Goal: Task Accomplishment & Management: Use online tool/utility

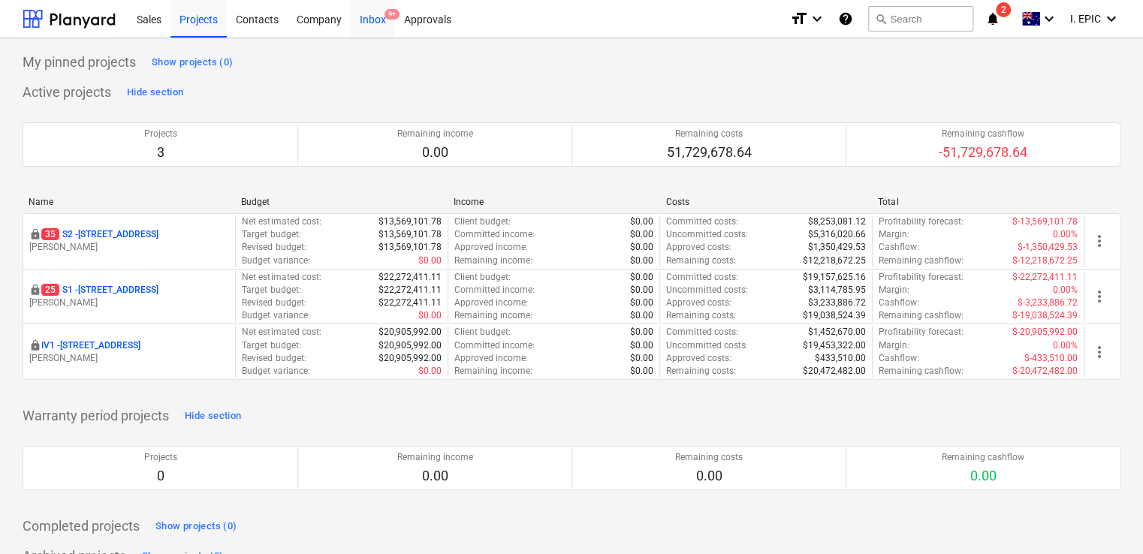
drag, startPoint x: 382, startPoint y: 17, endPoint x: 381, endPoint y: 24, distance: 7.5
click at [382, 17] on div "Inbox 9+" at bounding box center [373, 18] width 44 height 38
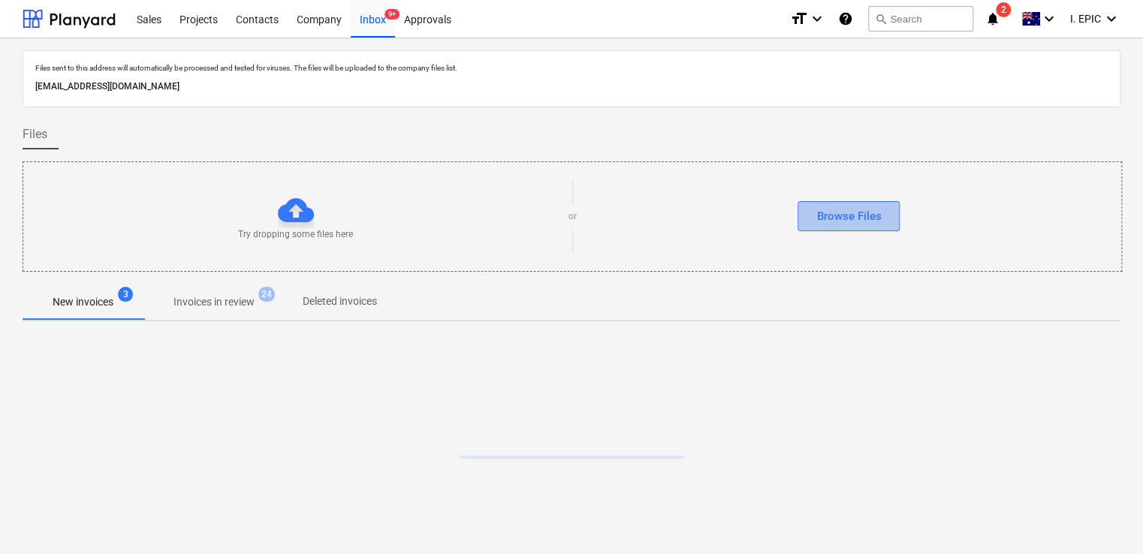
click at [887, 221] on button "Browse Files" at bounding box center [848, 216] width 102 height 30
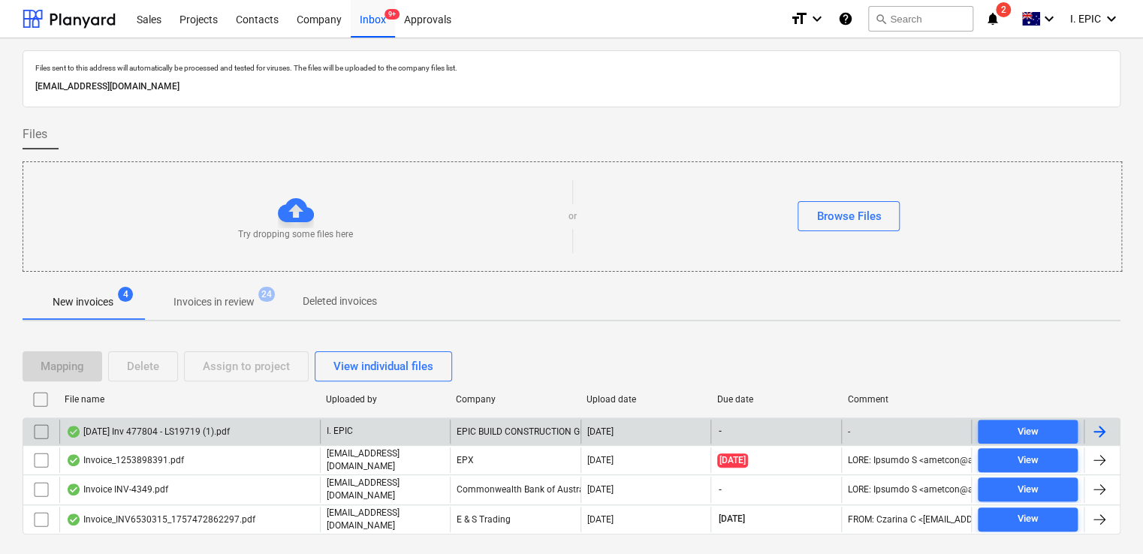
click at [203, 423] on div "[DATE] Inv 477804 - LS19719 (1).pdf" at bounding box center [189, 432] width 260 height 24
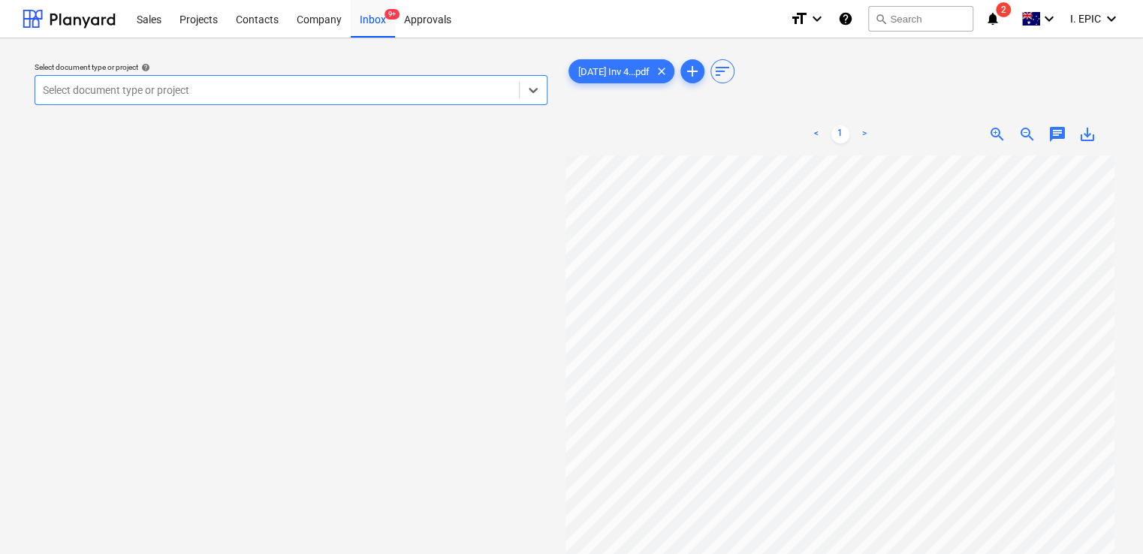
click at [371, 98] on div at bounding box center [277, 90] width 468 height 15
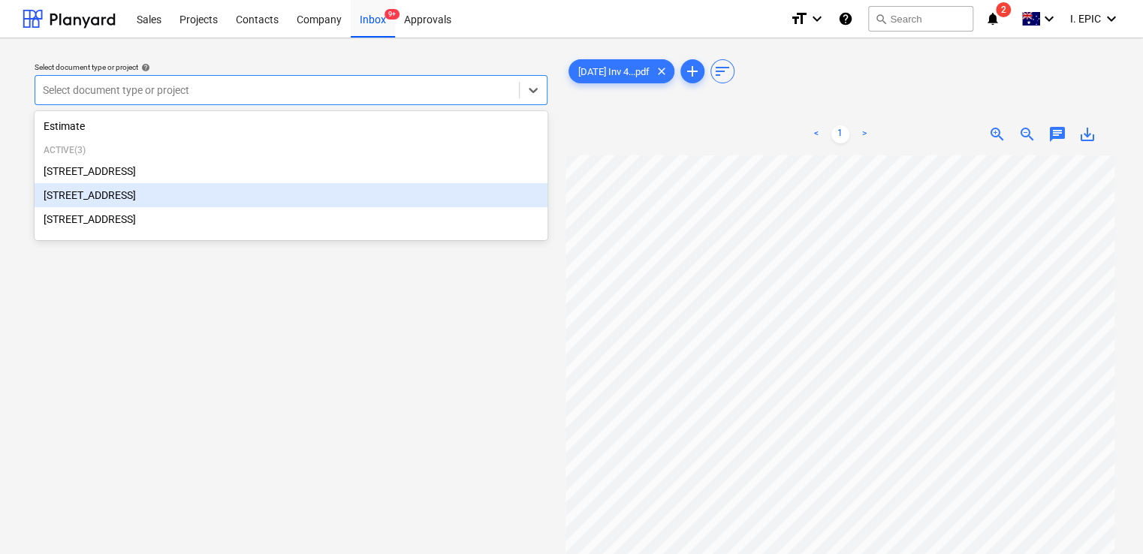
click at [195, 193] on div "[STREET_ADDRESS]" at bounding box center [291, 195] width 513 height 24
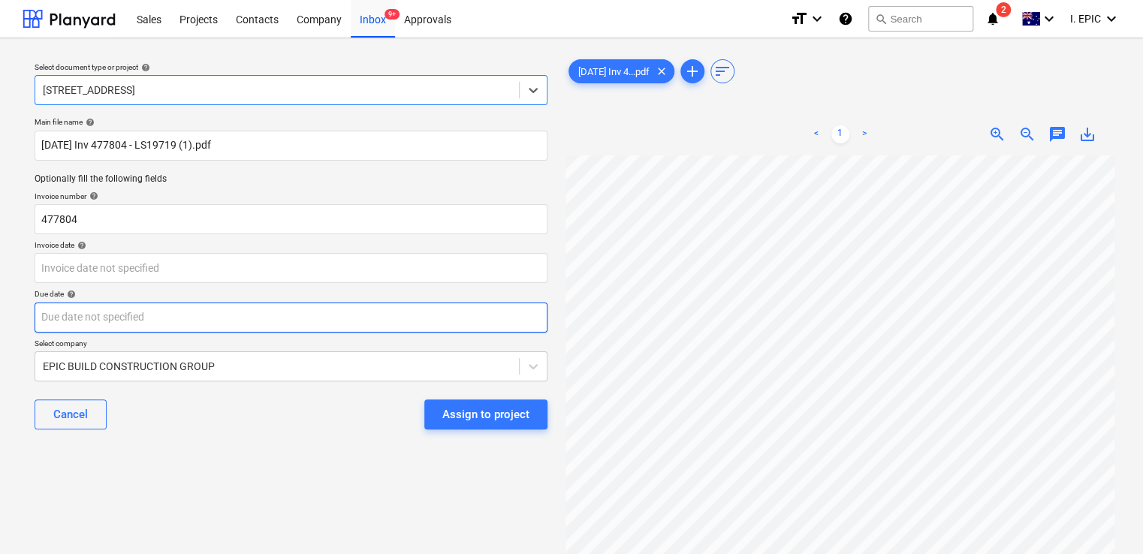
click at [109, 325] on body "Sales Projects Contacts Company Inbox 9+ Approvals format_size keyboard_arrow_d…" at bounding box center [571, 277] width 1143 height 554
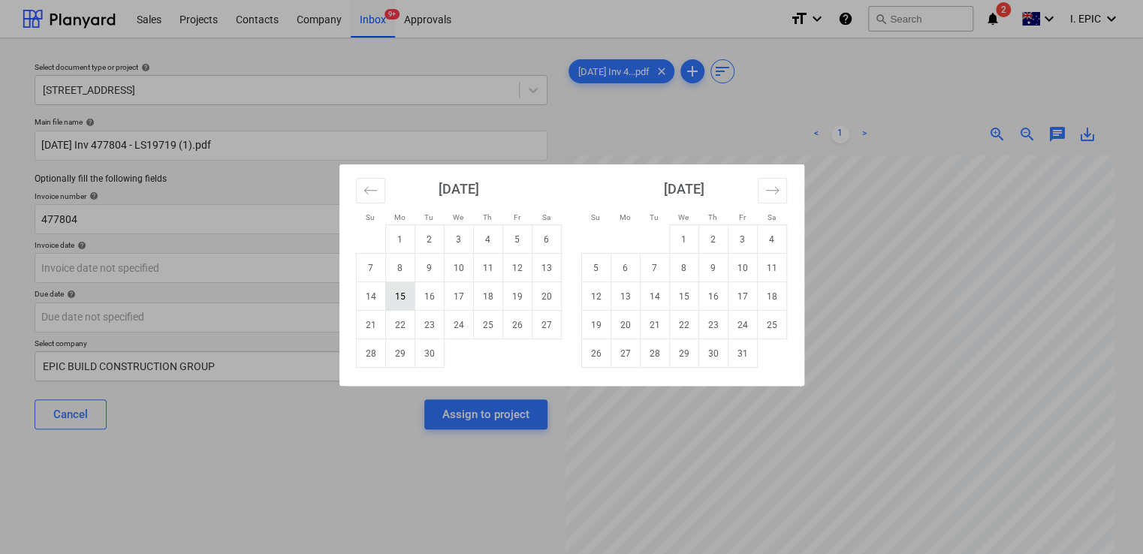
click at [393, 302] on td "15" at bounding box center [399, 296] width 29 height 29
type input "[DATE]"
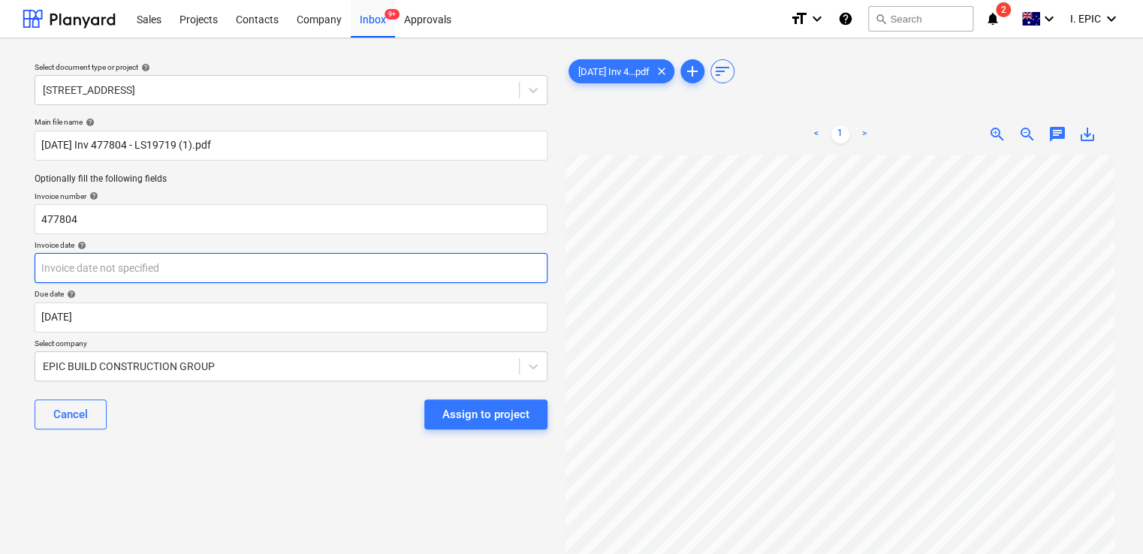
click at [185, 264] on body "Sales Projects Contacts Company Inbox 9+ Approvals format_size keyboard_arrow_d…" at bounding box center [571, 277] width 1143 height 554
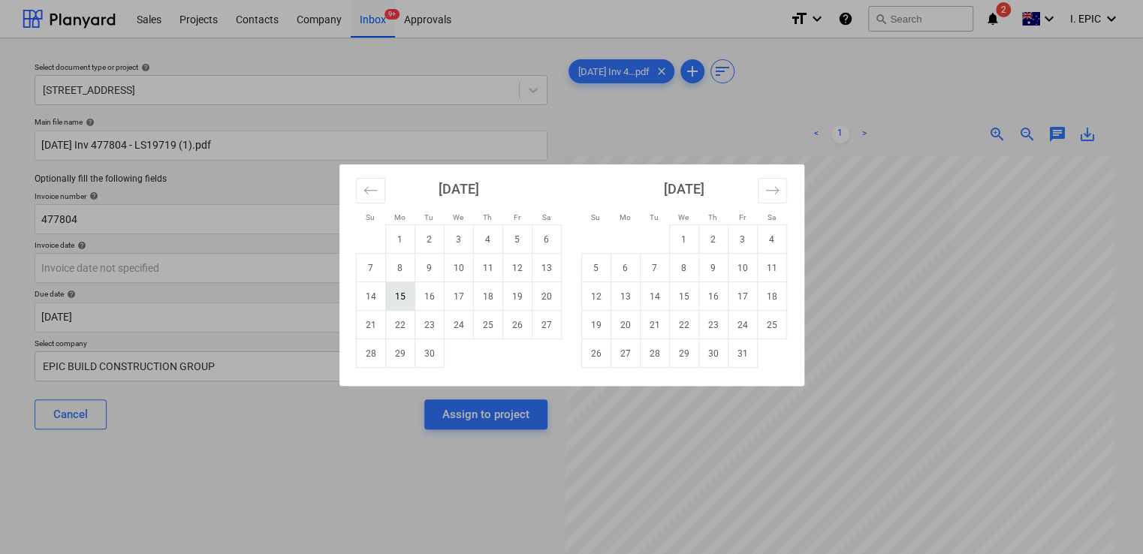
click at [394, 300] on td "15" at bounding box center [399, 296] width 29 height 29
type input "[DATE]"
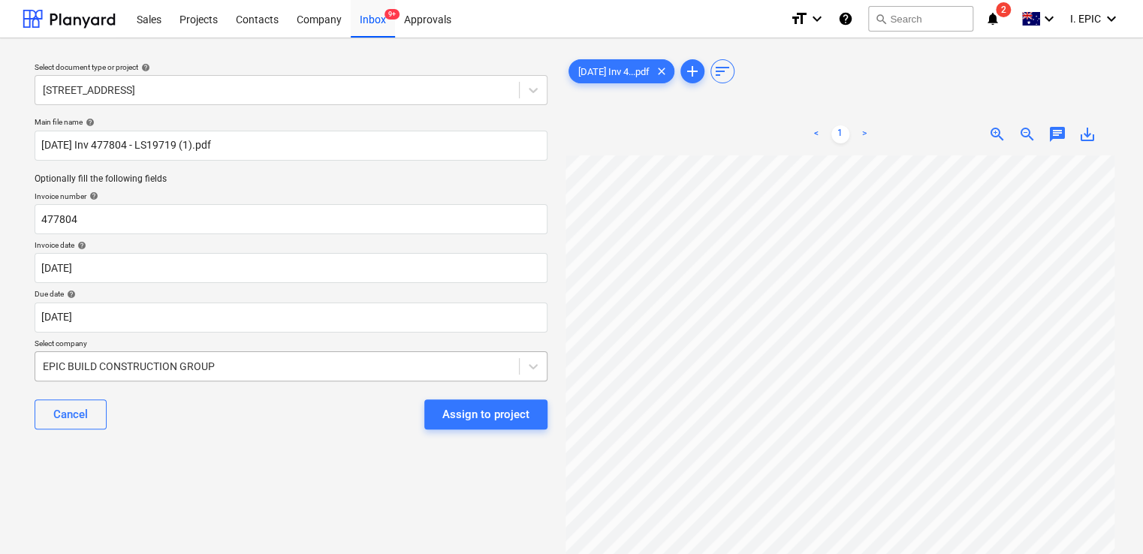
click at [358, 360] on body "Sales Projects Contacts Company Inbox 9+ Approvals format_size keyboard_arrow_d…" at bounding box center [571, 277] width 1143 height 554
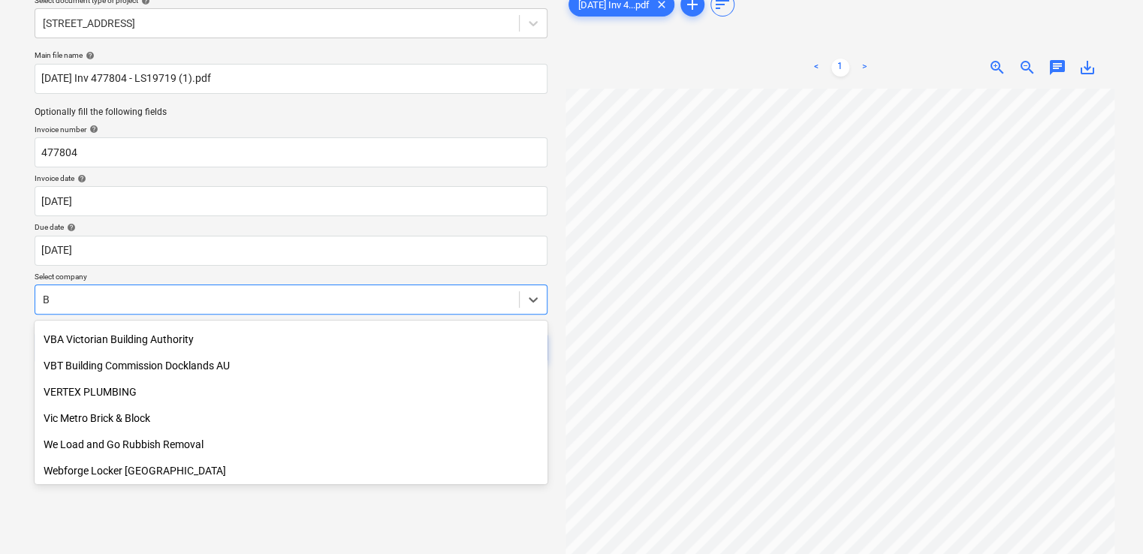
scroll to position [6486, 0]
type input "BG"
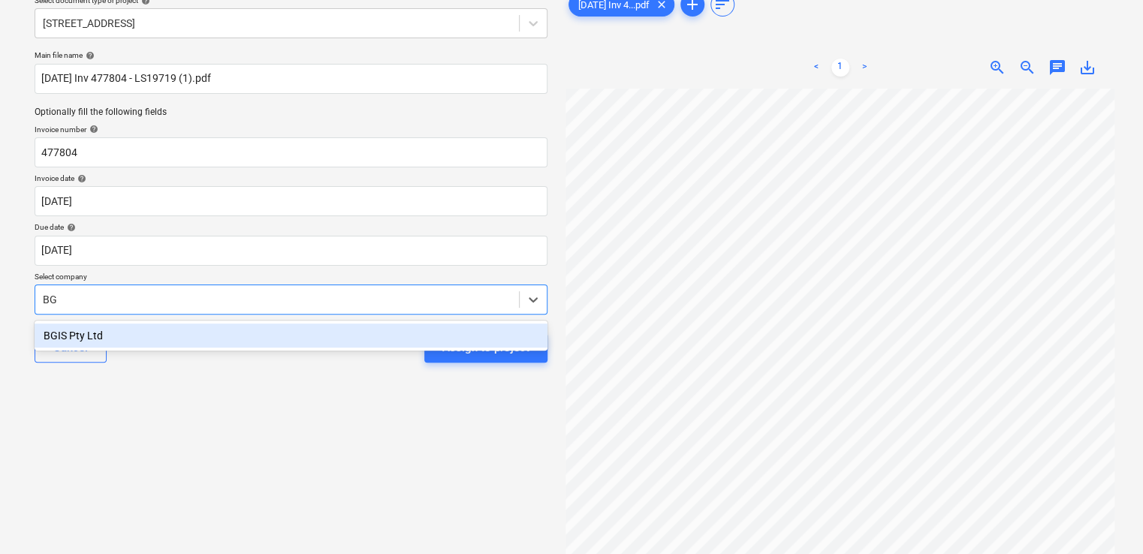
click at [336, 347] on div "BGIS Pty Ltd" at bounding box center [291, 336] width 513 height 24
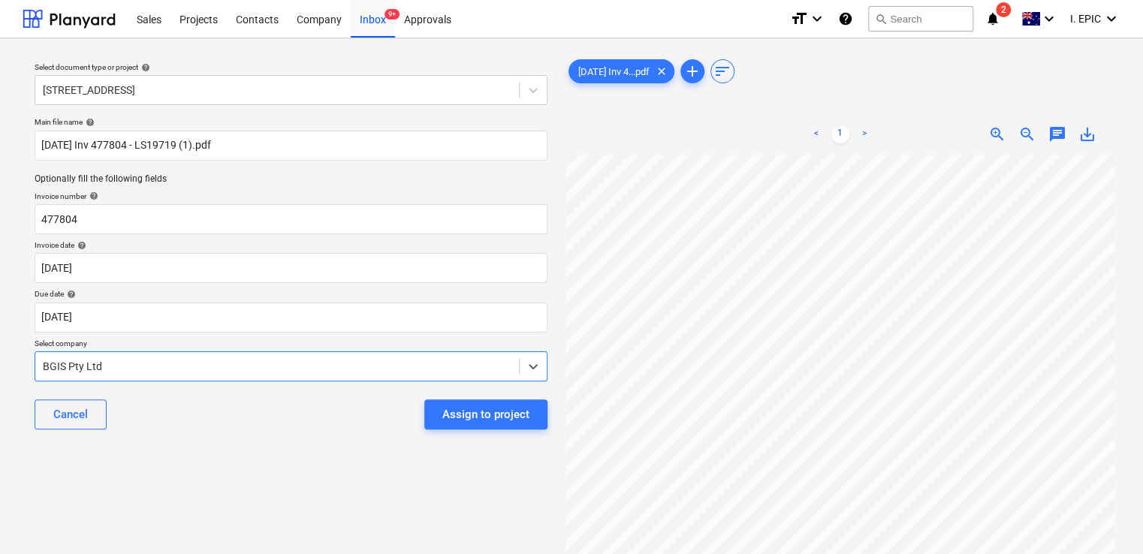
scroll to position [0, 0]
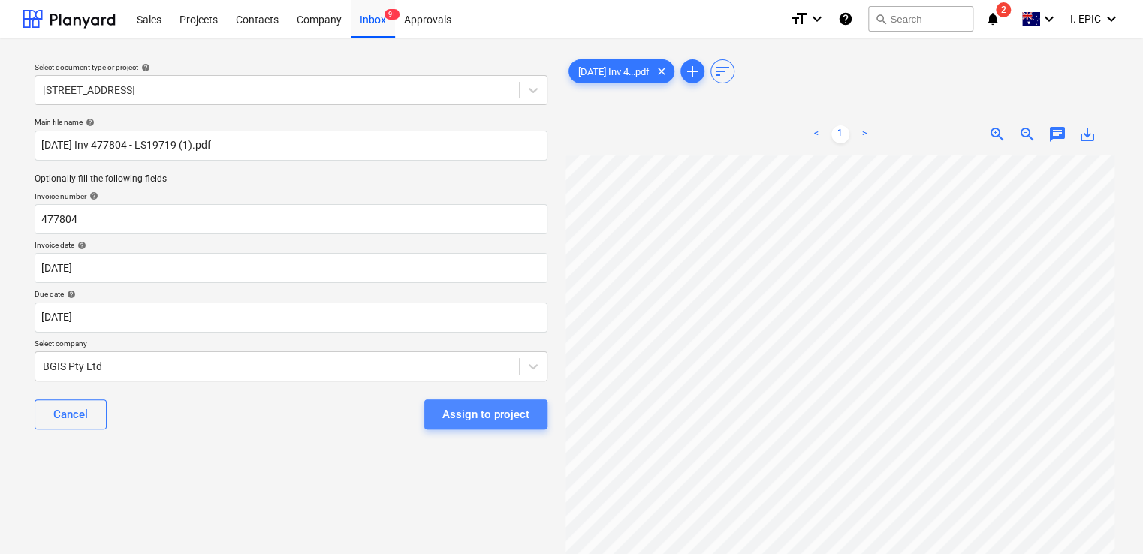
click at [489, 415] on div "Assign to project" at bounding box center [485, 415] width 87 height 20
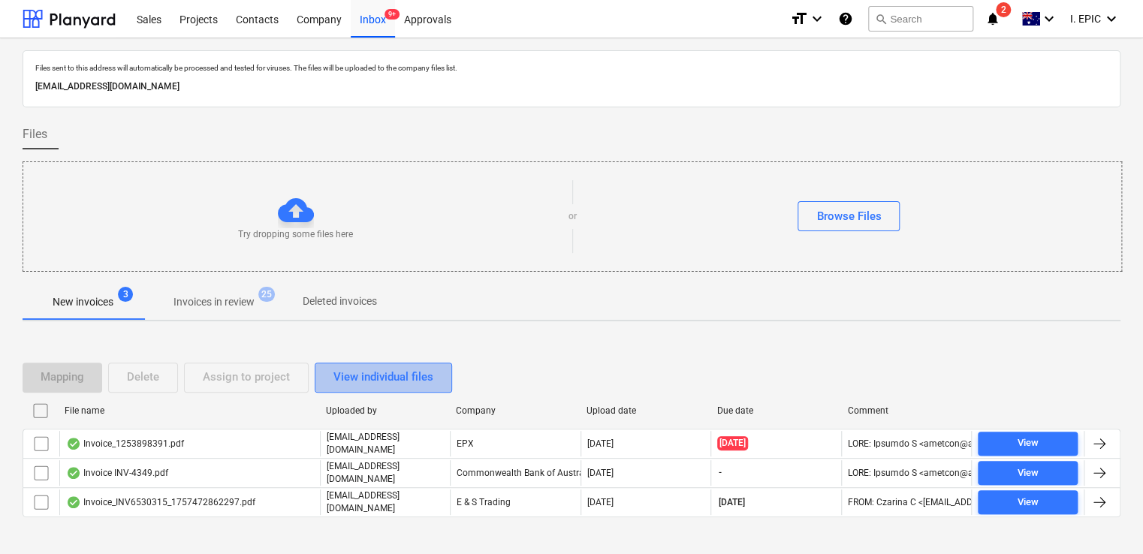
click at [384, 384] on div "View individual files" at bounding box center [383, 377] width 100 height 20
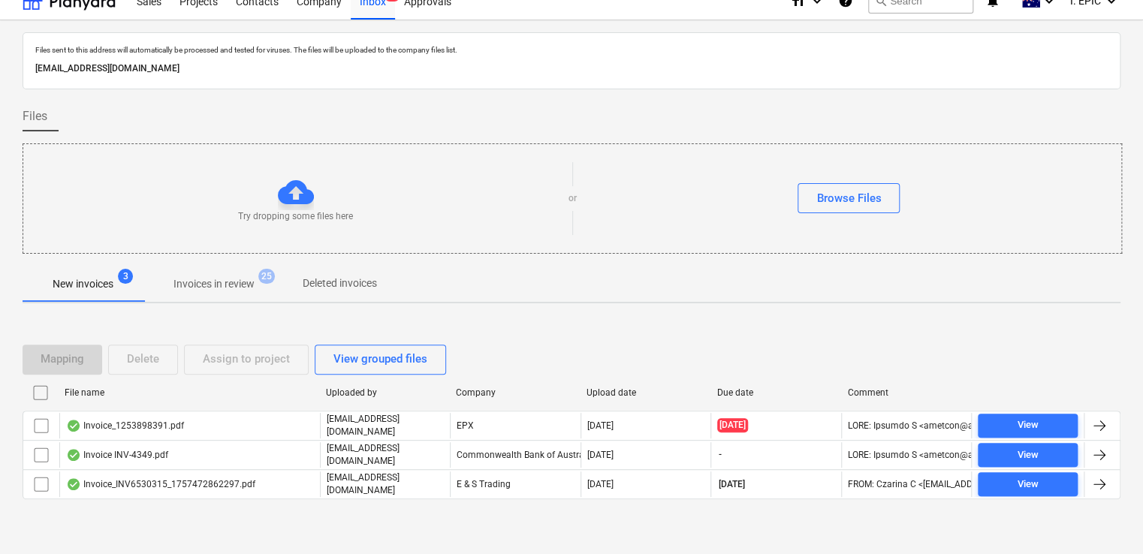
scroll to position [27, 0]
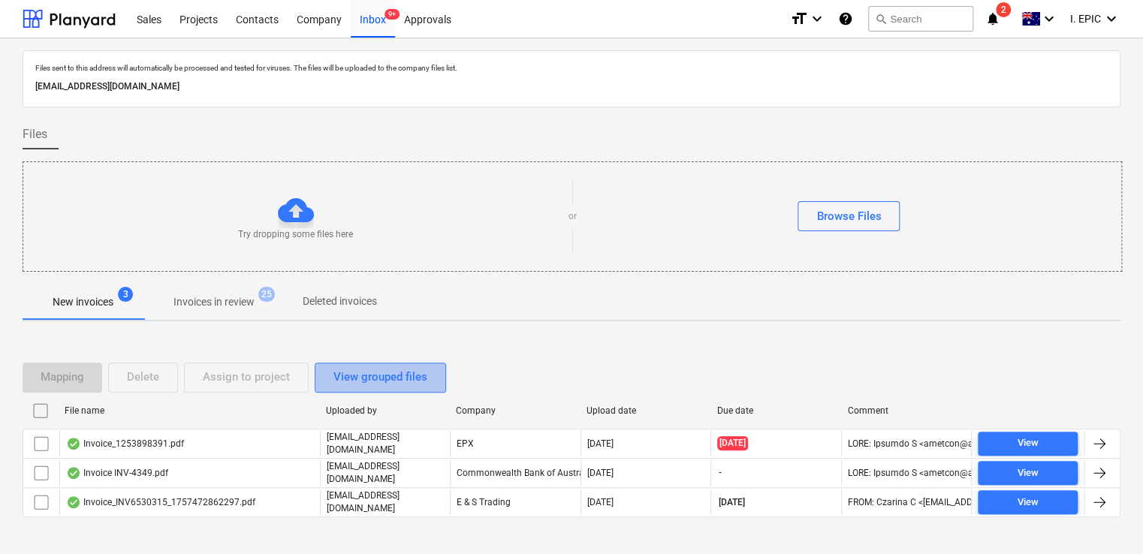
click at [365, 376] on div "View grouped files" at bounding box center [380, 377] width 94 height 20
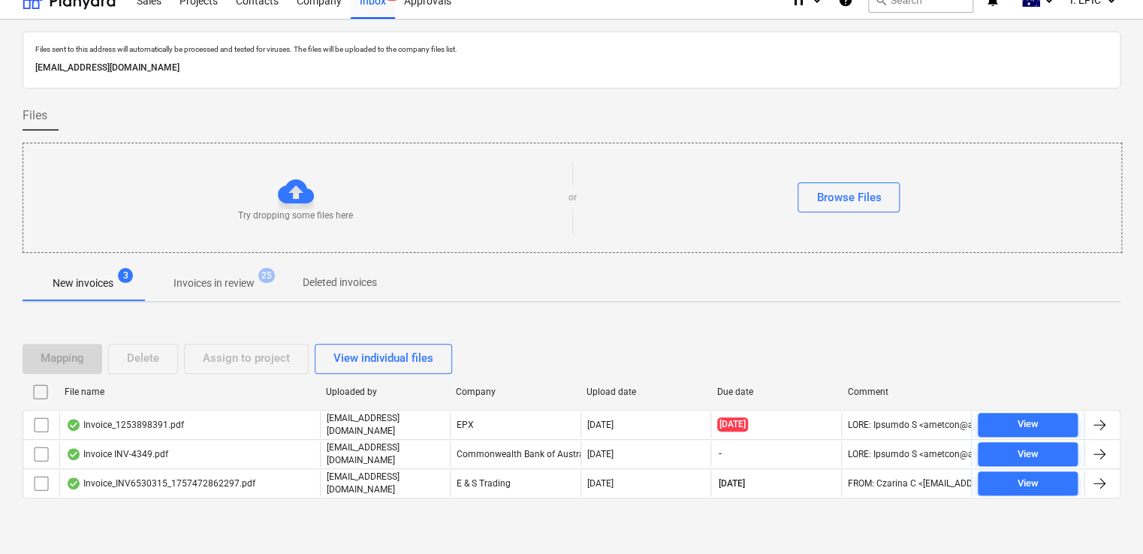
scroll to position [27, 0]
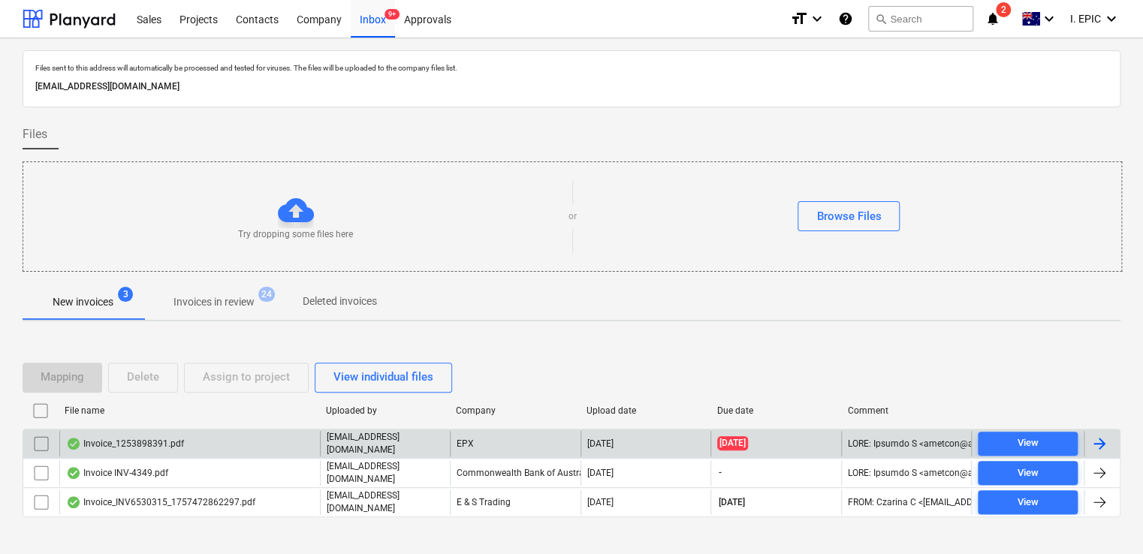
click at [213, 439] on div "Invoice_1253898391.pdf" at bounding box center [189, 444] width 260 height 26
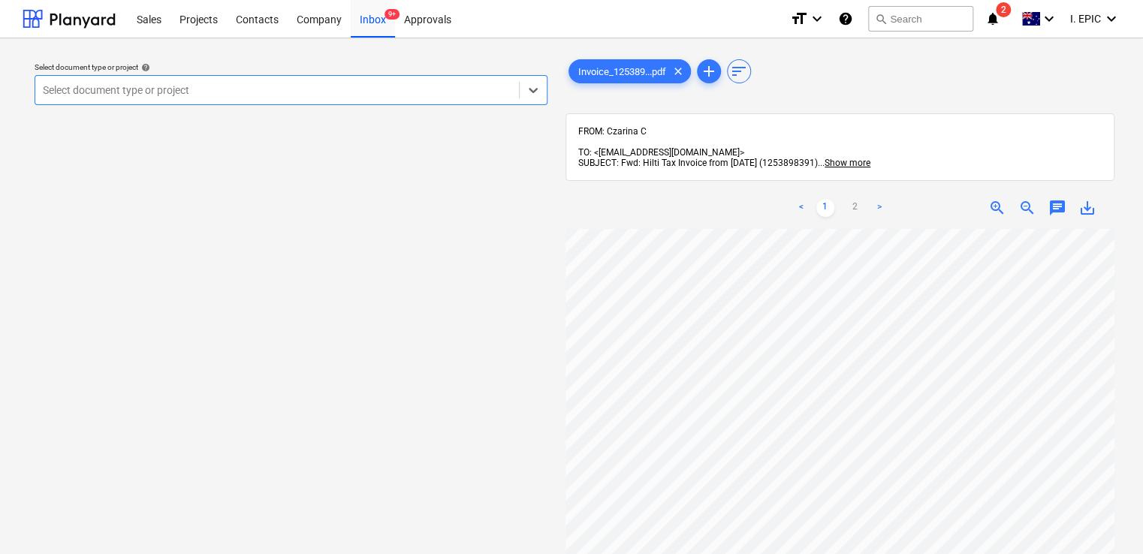
scroll to position [75, 0]
click at [366, 8] on div "Inbox 9+" at bounding box center [373, 18] width 44 height 38
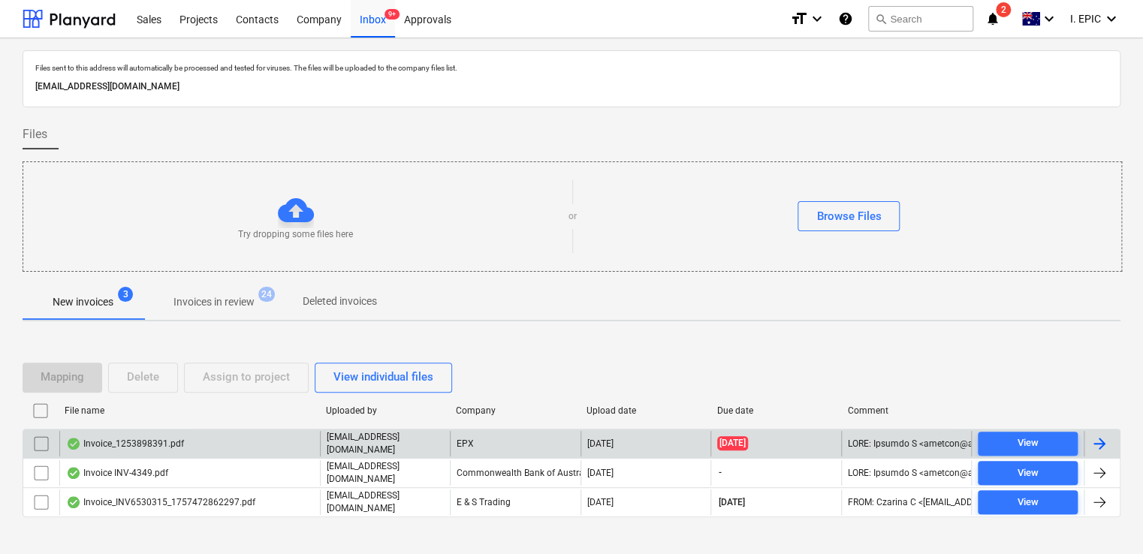
click at [256, 448] on div "Invoice_1253898391.pdf" at bounding box center [189, 444] width 260 height 26
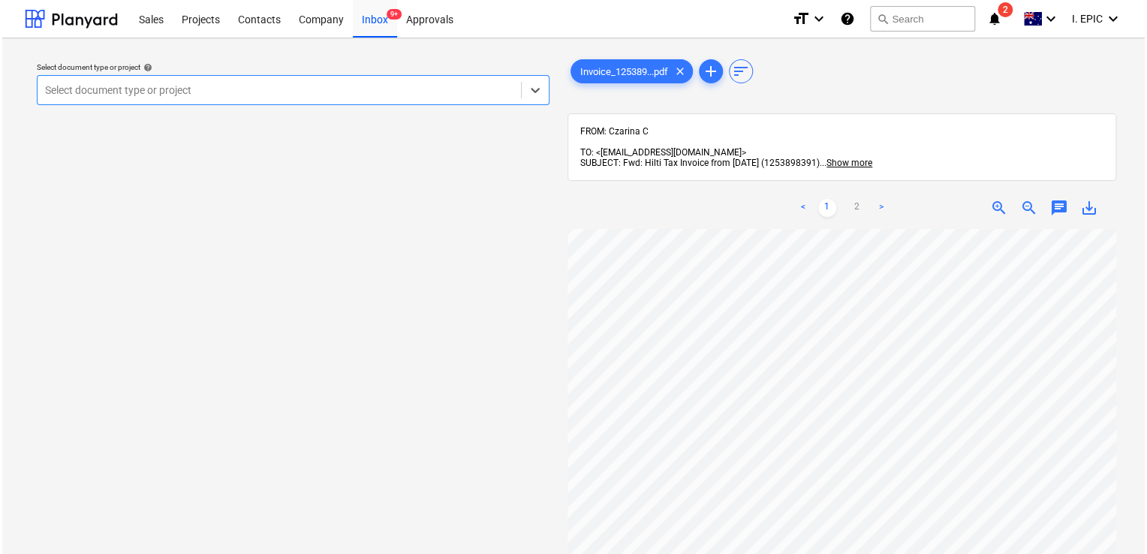
scroll to position [63, 0]
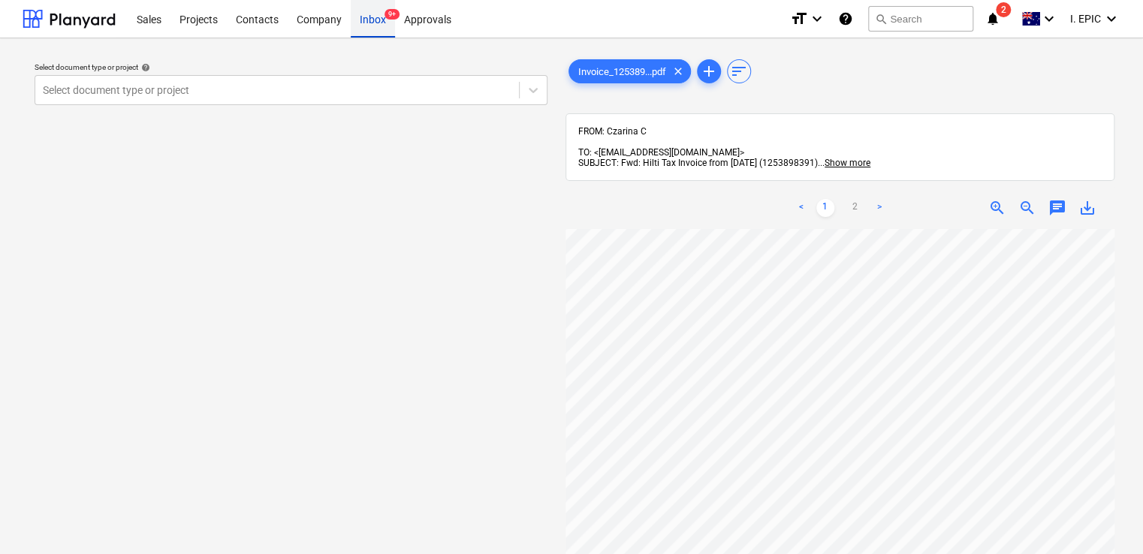
click at [364, 26] on div "Inbox 9+" at bounding box center [373, 18] width 44 height 38
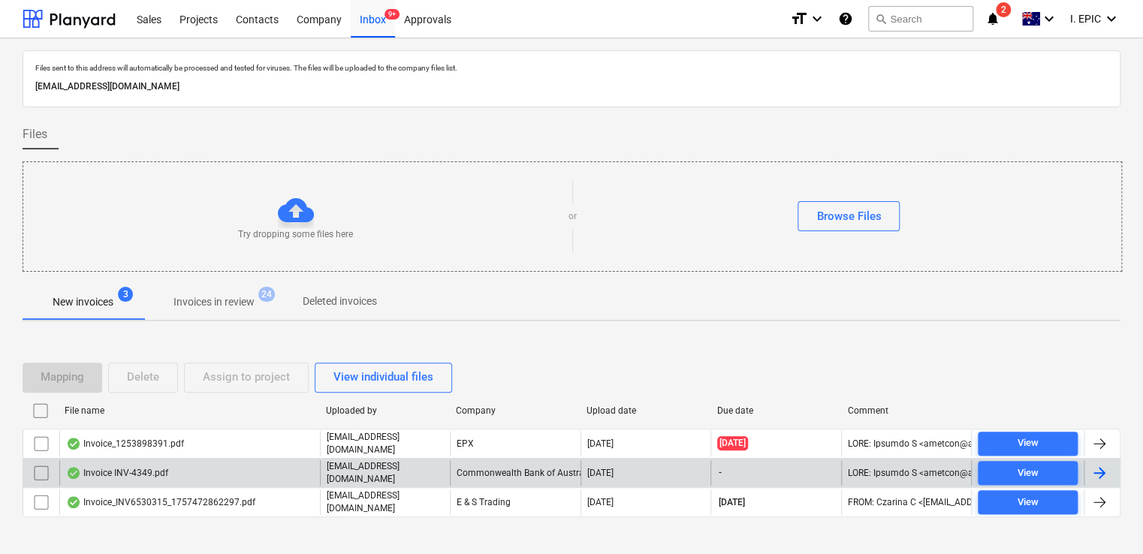
click at [241, 471] on div "Invoice INV-4349.pdf" at bounding box center [189, 473] width 260 height 26
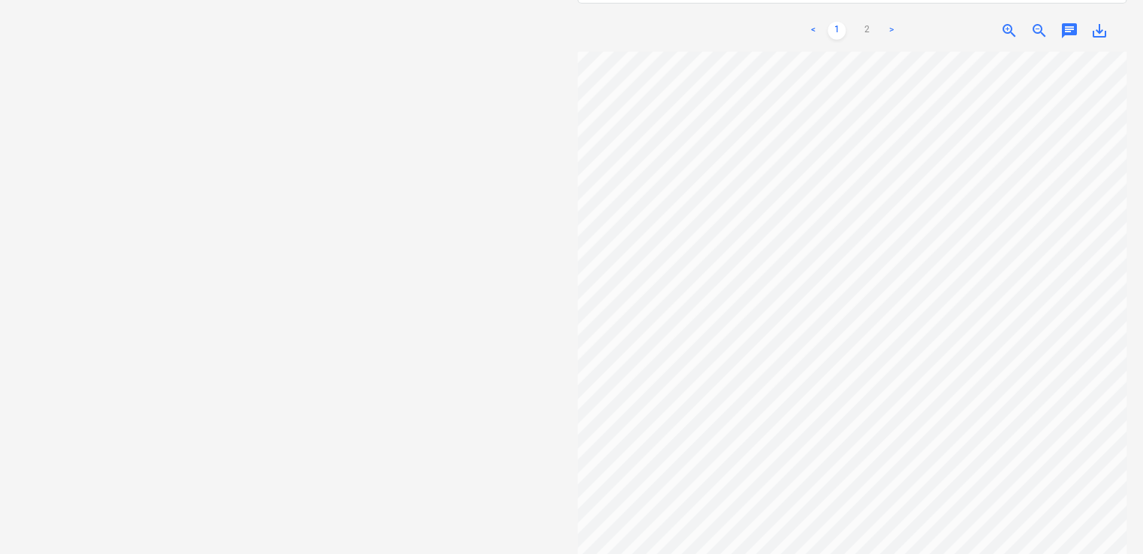
scroll to position [75, 0]
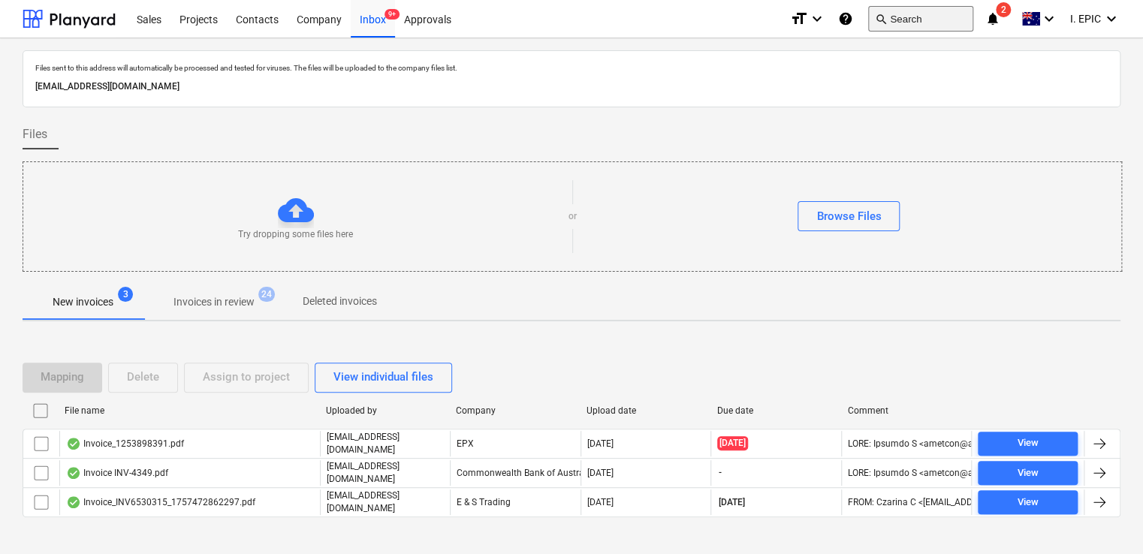
click at [908, 20] on button "search Search" at bounding box center [920, 19] width 105 height 26
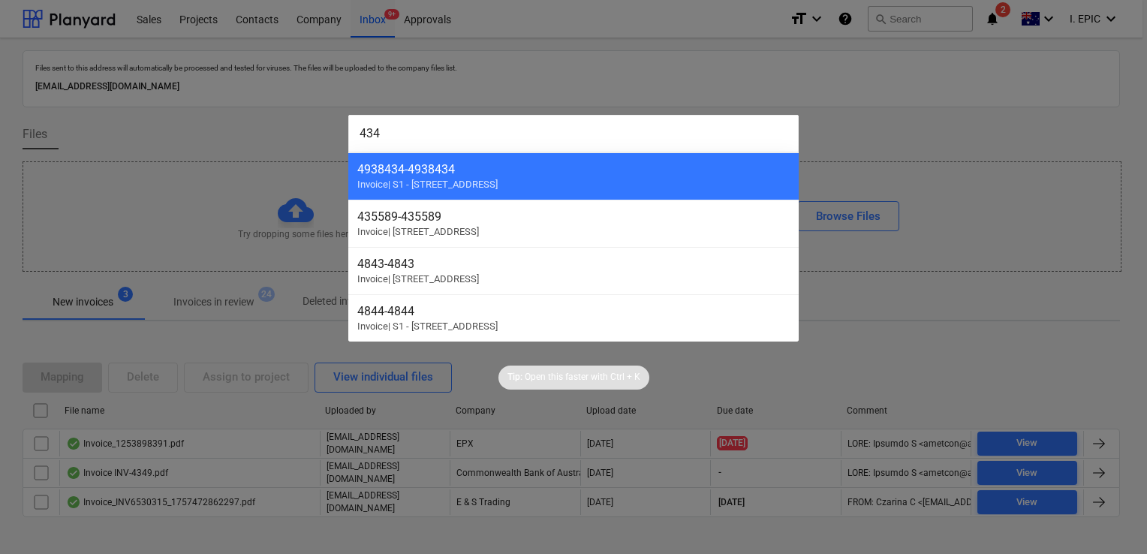
type input "4349"
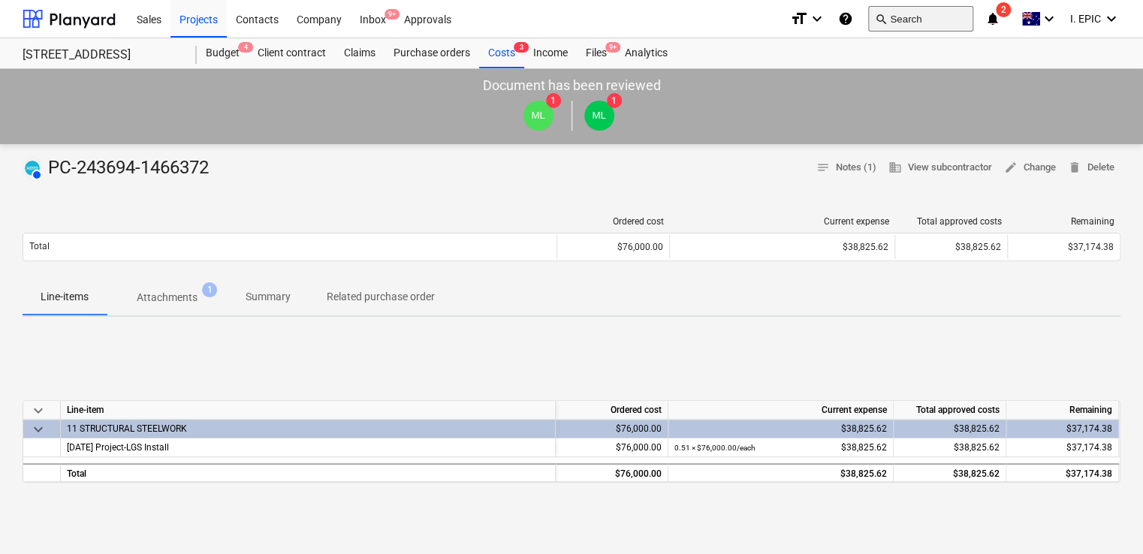
click at [907, 21] on button "search Search" at bounding box center [920, 19] width 105 height 26
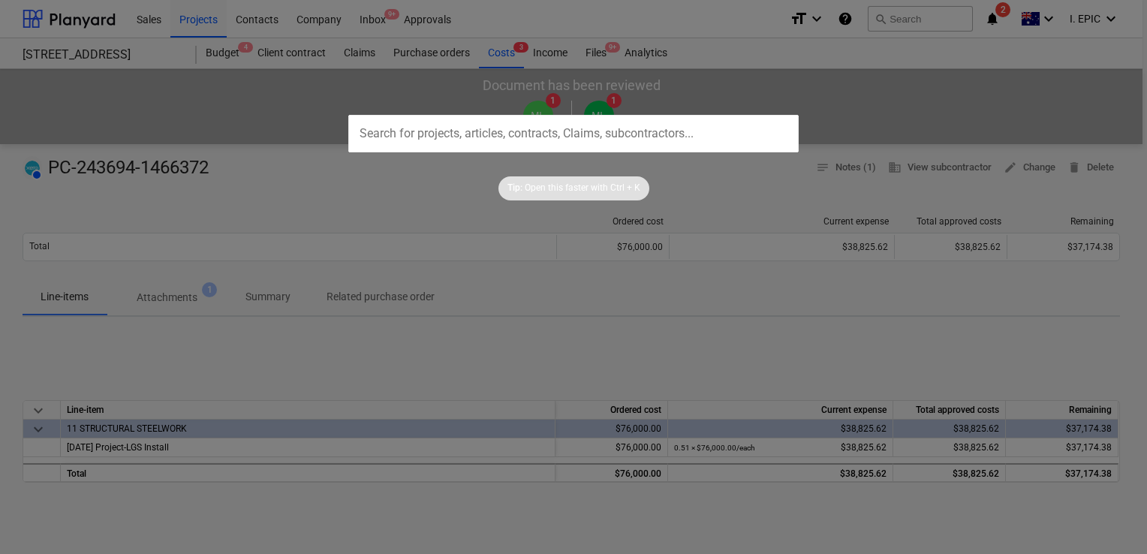
click at [362, 23] on div at bounding box center [573, 277] width 1147 height 554
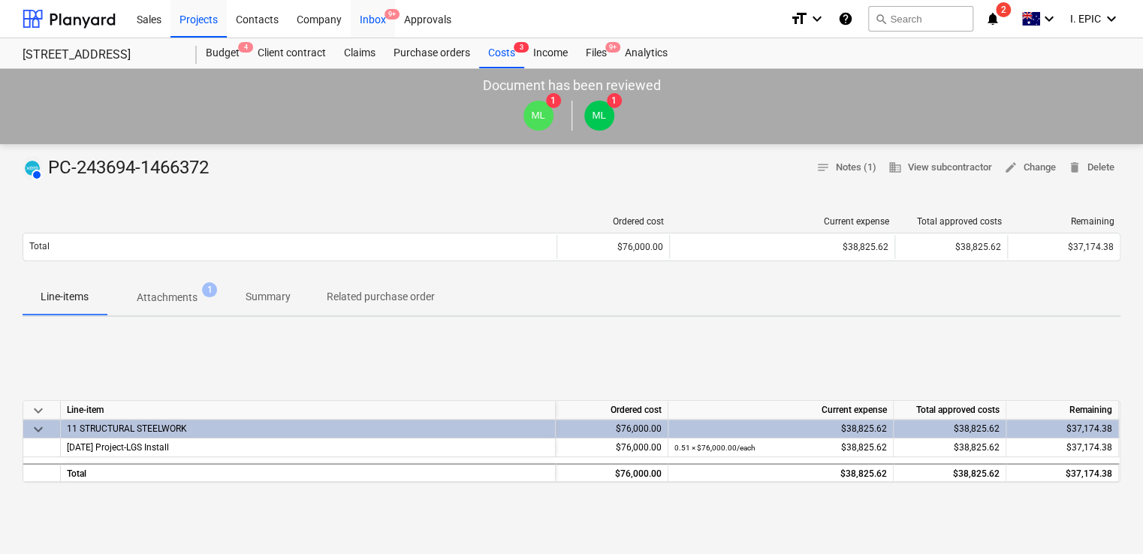
click at [388, 17] on span "9+" at bounding box center [391, 14] width 15 height 11
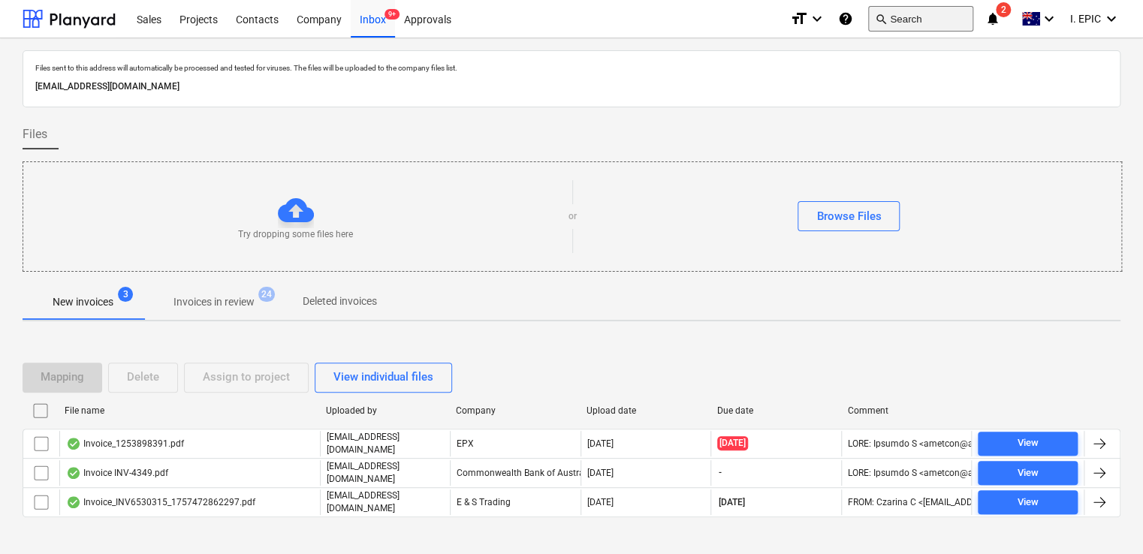
click at [901, 23] on button "search Search" at bounding box center [920, 19] width 105 height 26
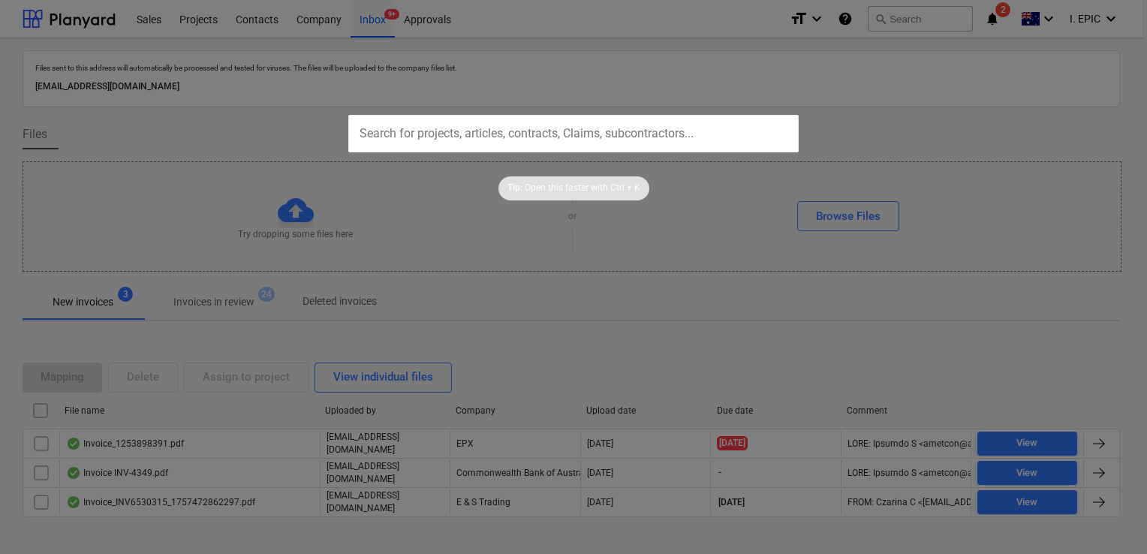
click at [895, 21] on div at bounding box center [573, 277] width 1147 height 554
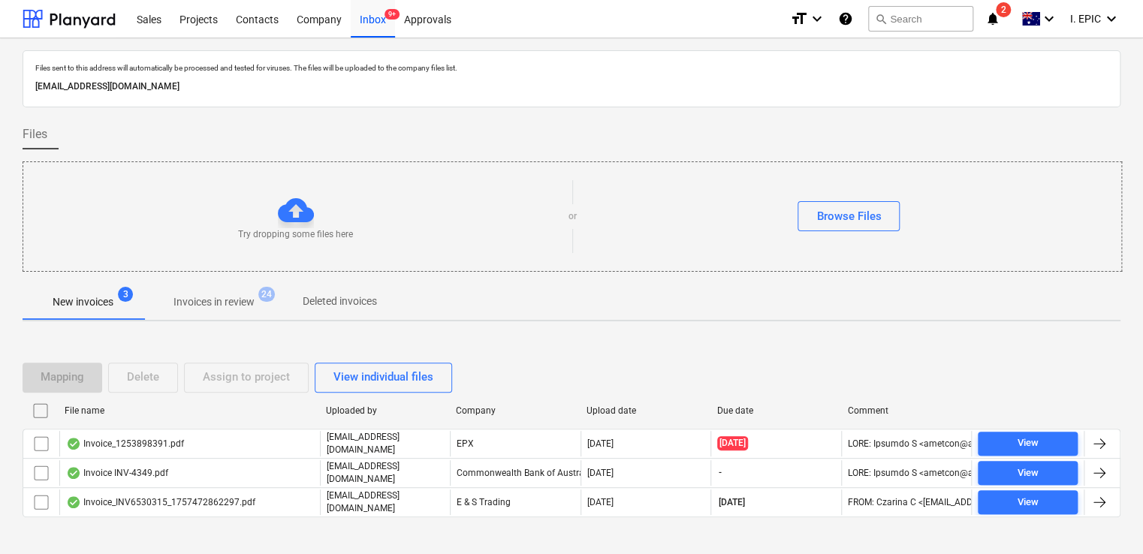
click at [895, 21] on button "search Search" at bounding box center [920, 19] width 105 height 26
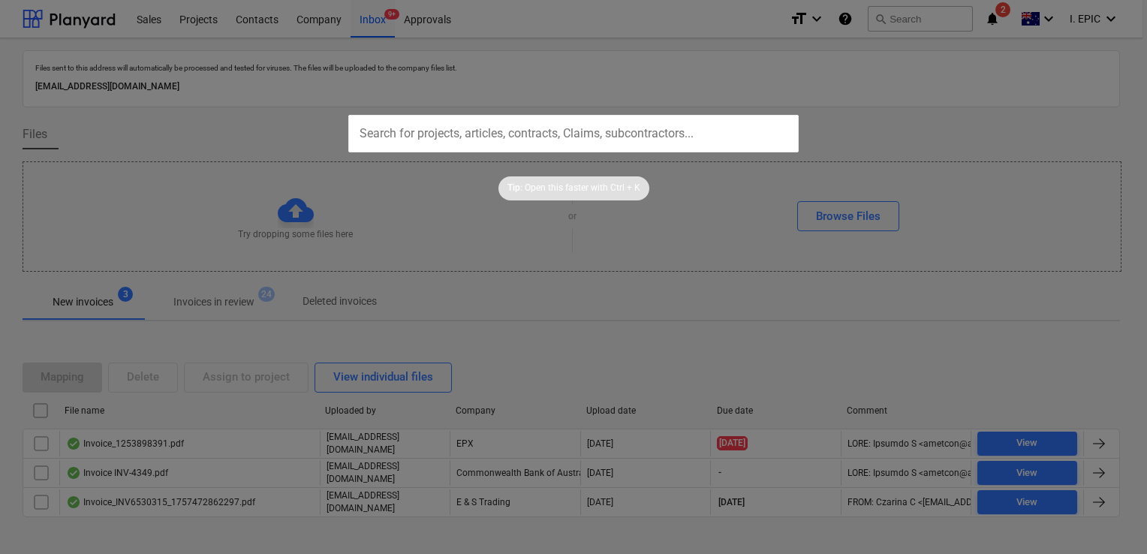
click at [878, 84] on div at bounding box center [573, 277] width 1147 height 554
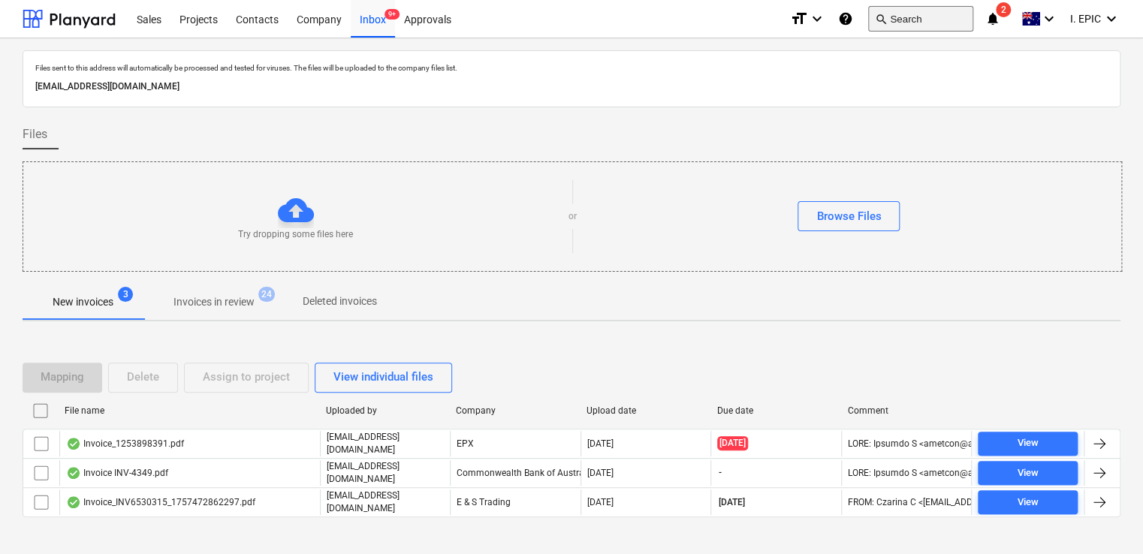
click at [919, 11] on button "search Search" at bounding box center [920, 19] width 105 height 26
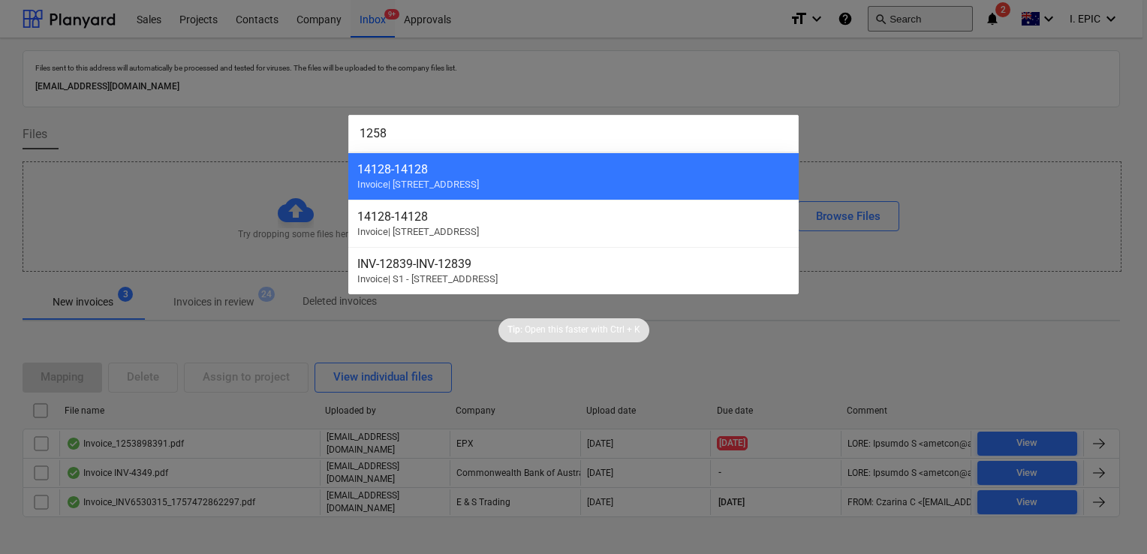
type input "12588"
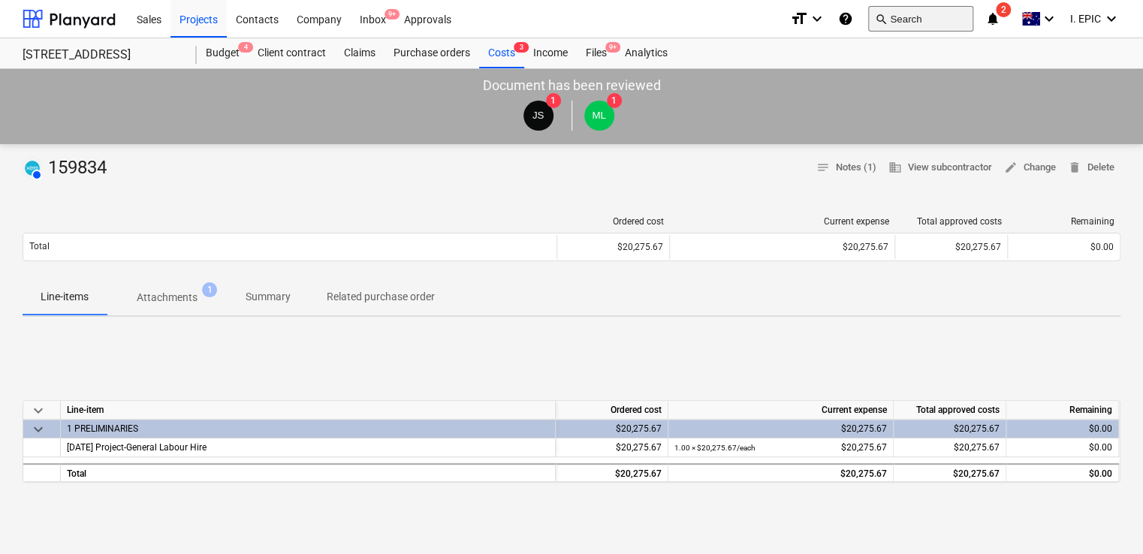
click at [908, 20] on button "search Search" at bounding box center [920, 19] width 105 height 26
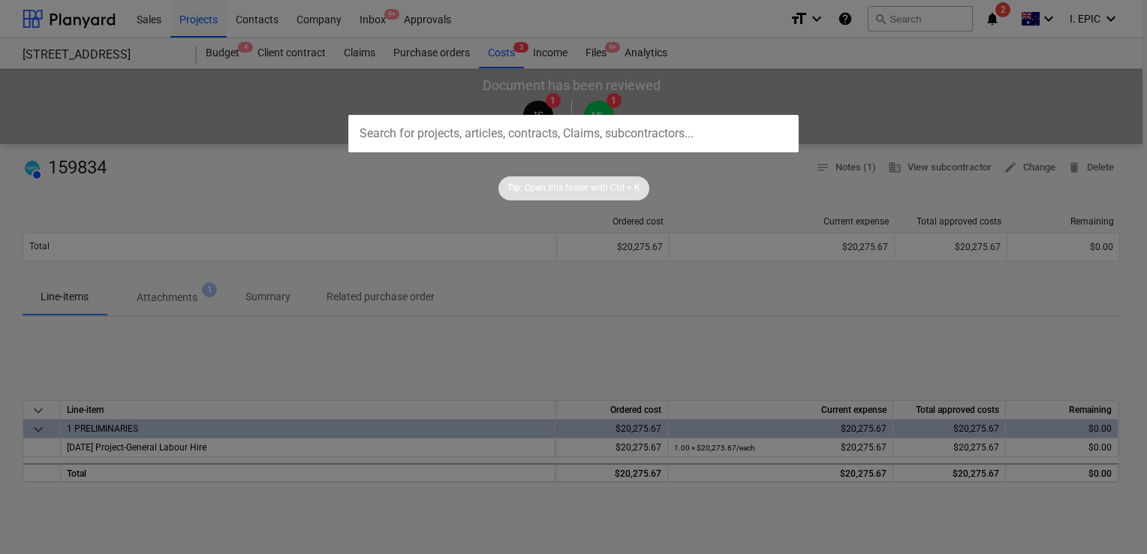
click at [596, 138] on input "text" at bounding box center [573, 134] width 450 height 38
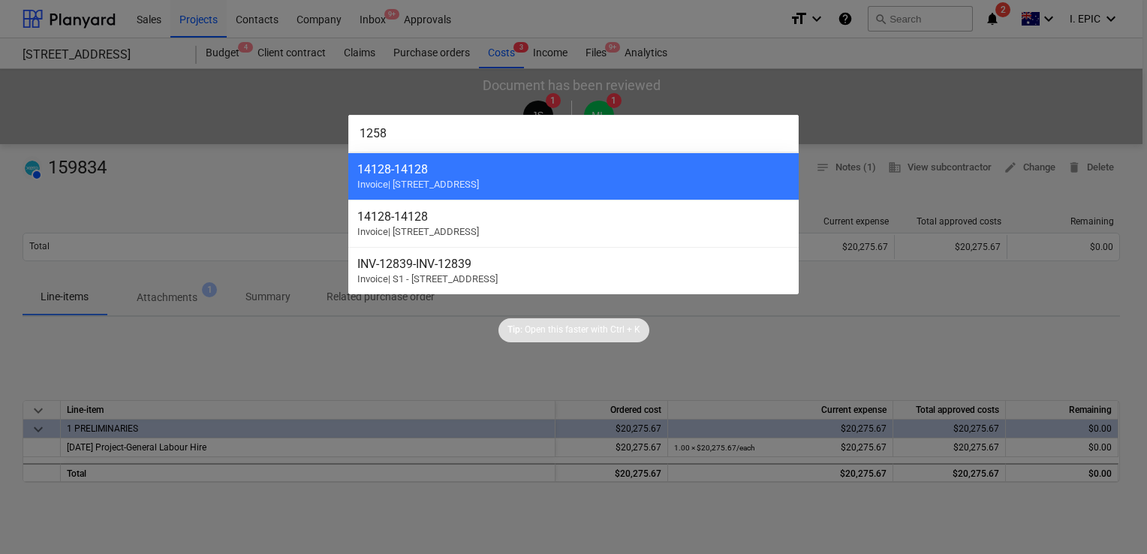
type input "12588"
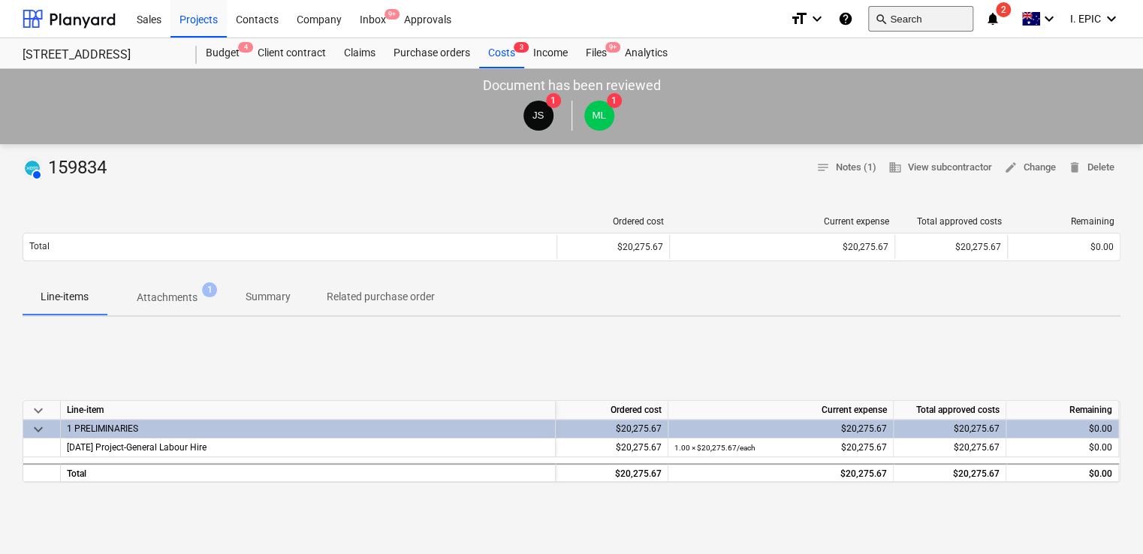
click at [893, 24] on button "search Search" at bounding box center [920, 19] width 105 height 26
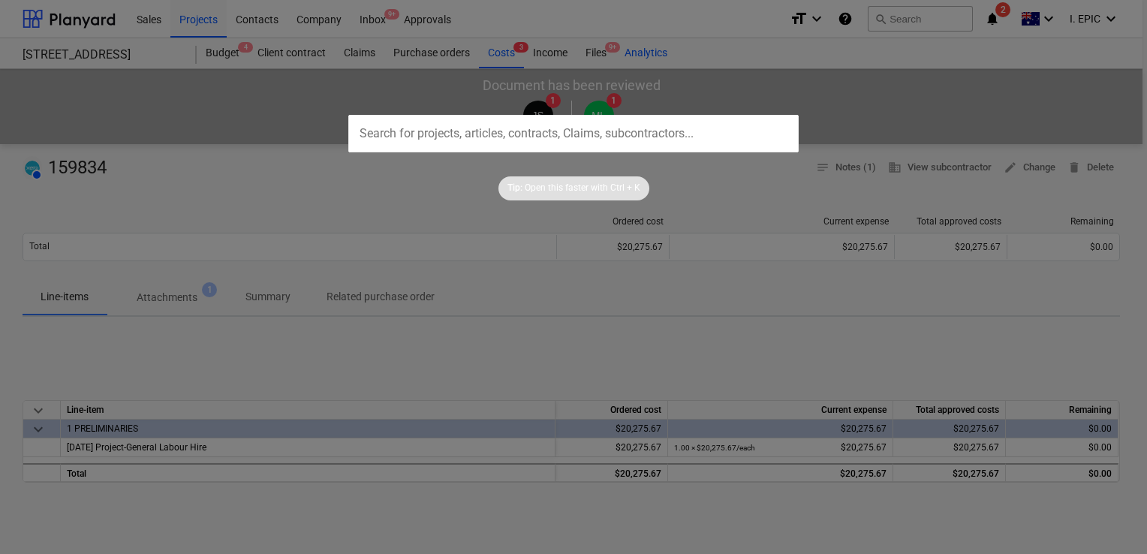
click at [656, 48] on div at bounding box center [573, 277] width 1147 height 554
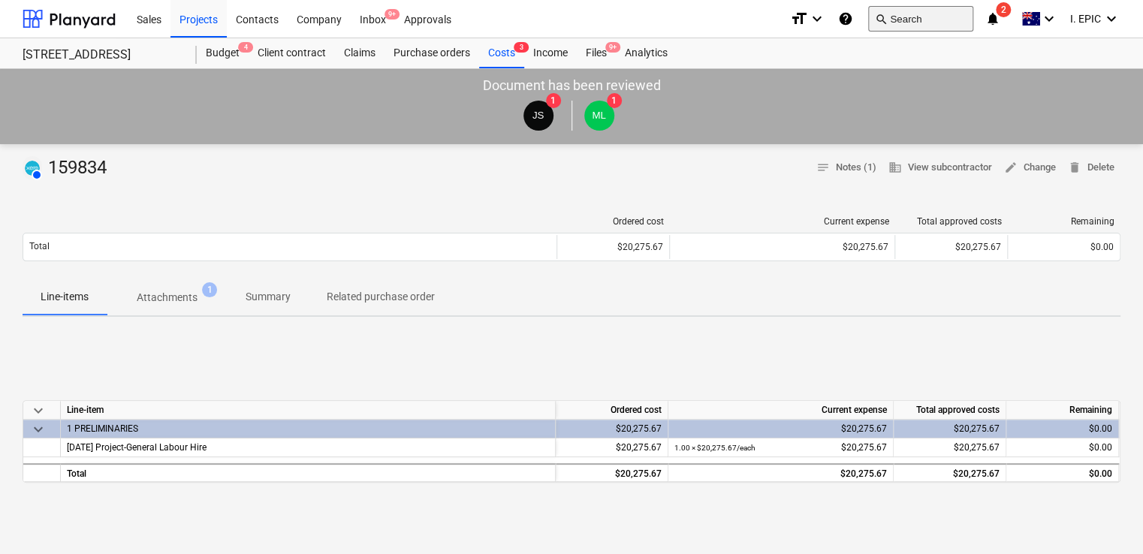
click at [908, 13] on button "search Search" at bounding box center [920, 19] width 105 height 26
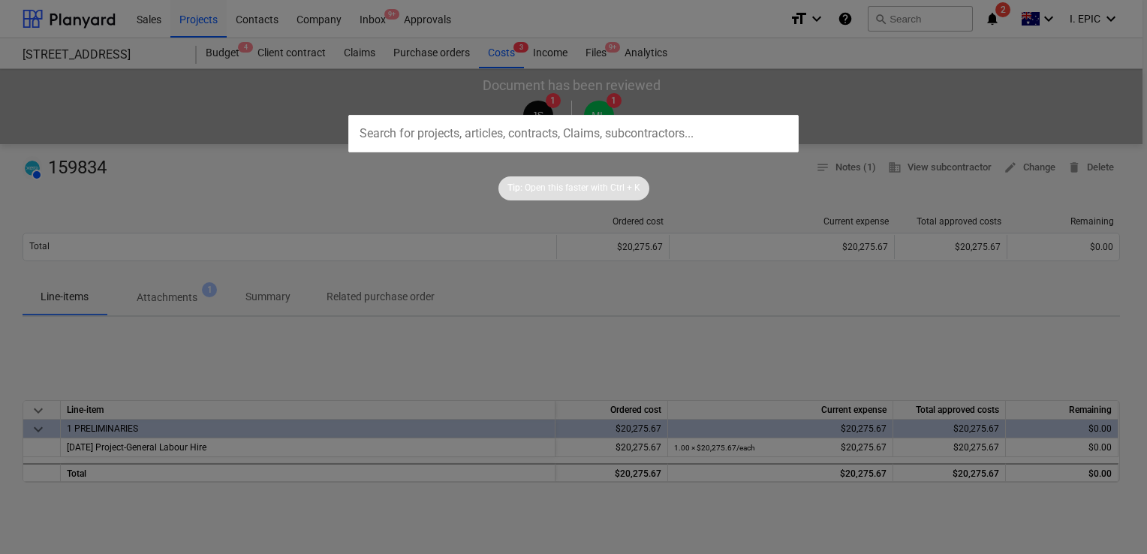
click at [723, 80] on div at bounding box center [573, 277] width 1147 height 554
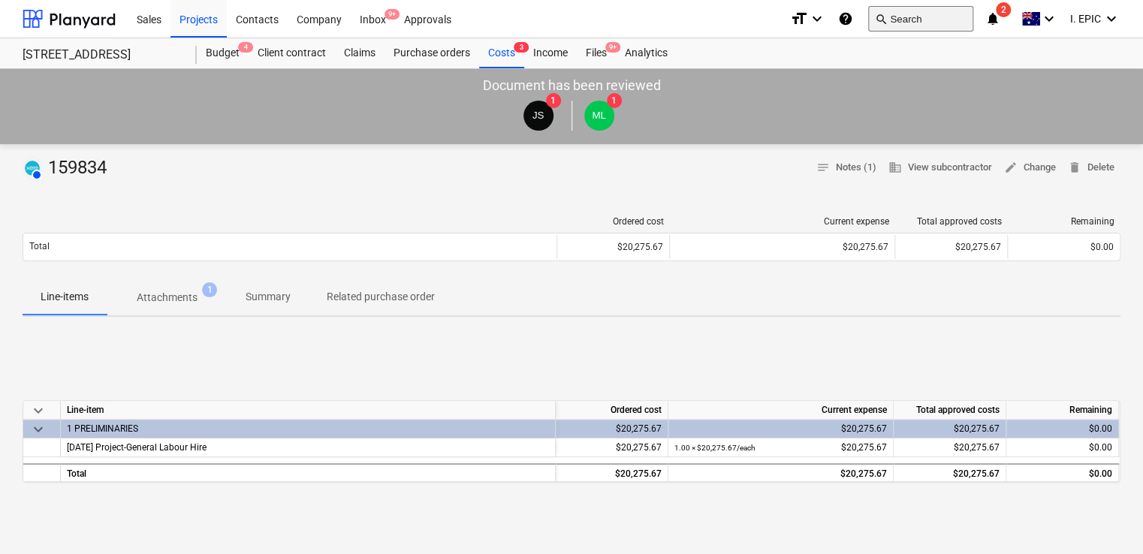
click at [904, 19] on button "search Search" at bounding box center [920, 19] width 105 height 26
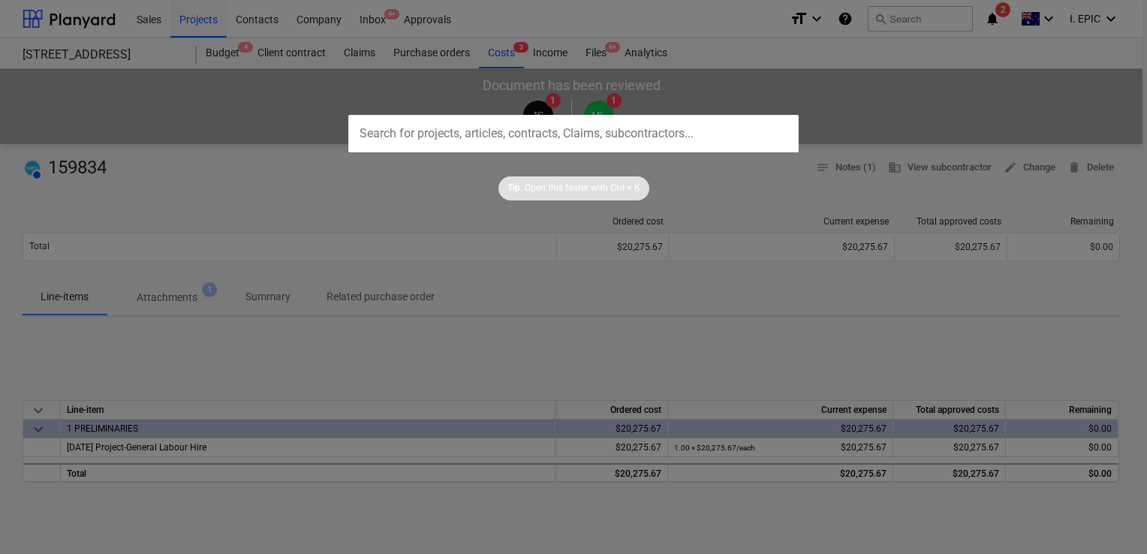
click at [574, 137] on input "text" at bounding box center [573, 134] width 450 height 38
click at [543, 145] on input "text" at bounding box center [573, 134] width 450 height 38
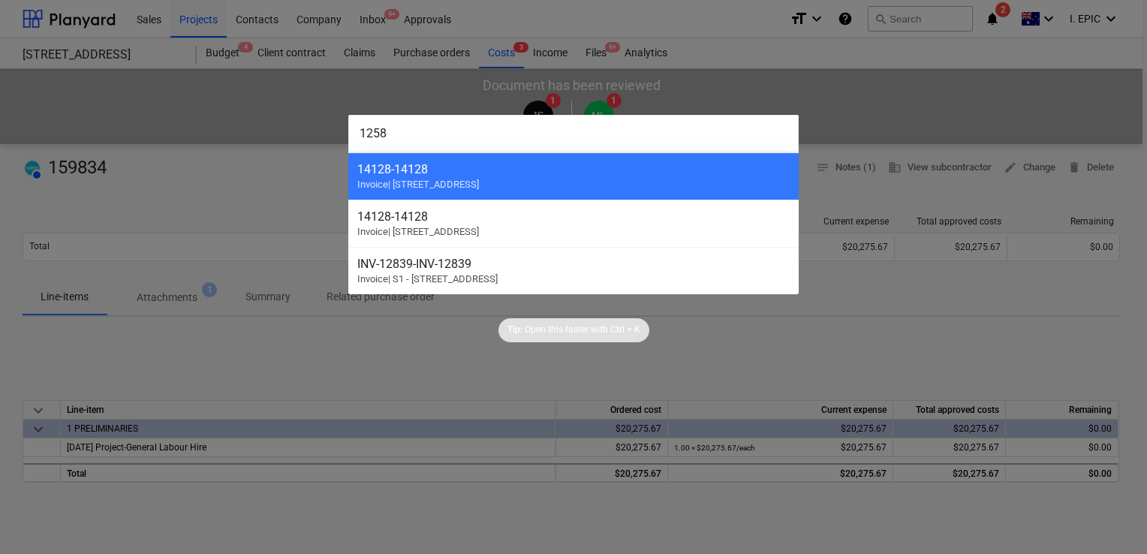
type input "12588"
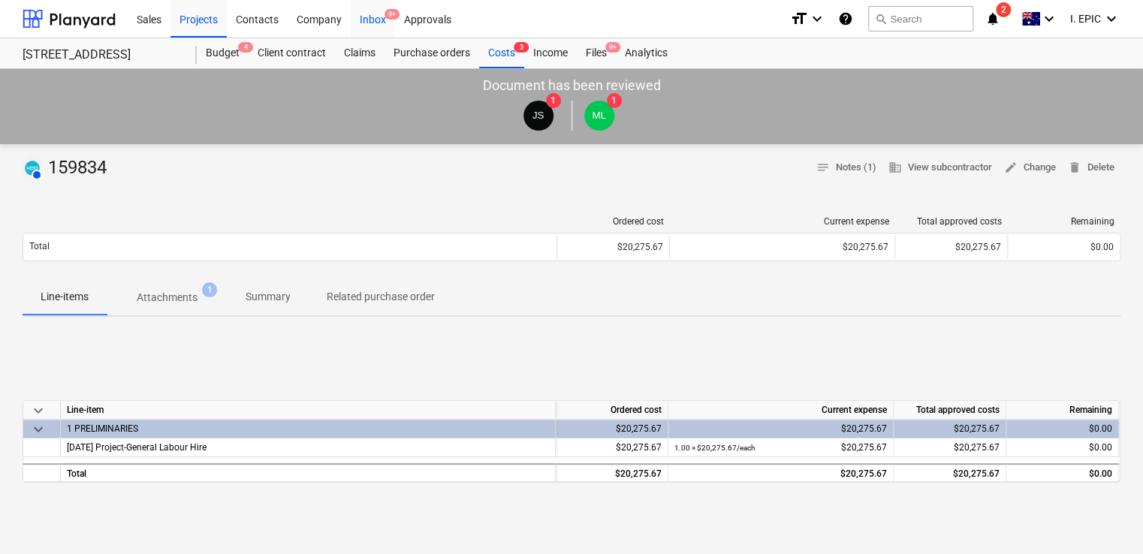
click at [377, 21] on div "Inbox 9+" at bounding box center [373, 18] width 44 height 38
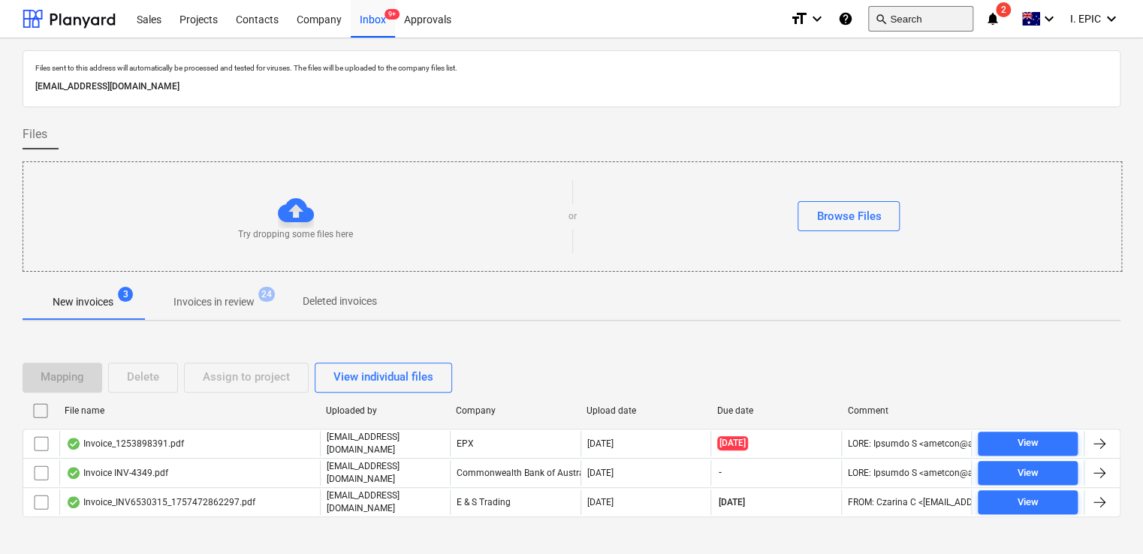
click at [879, 26] on button "search Search" at bounding box center [920, 19] width 105 height 26
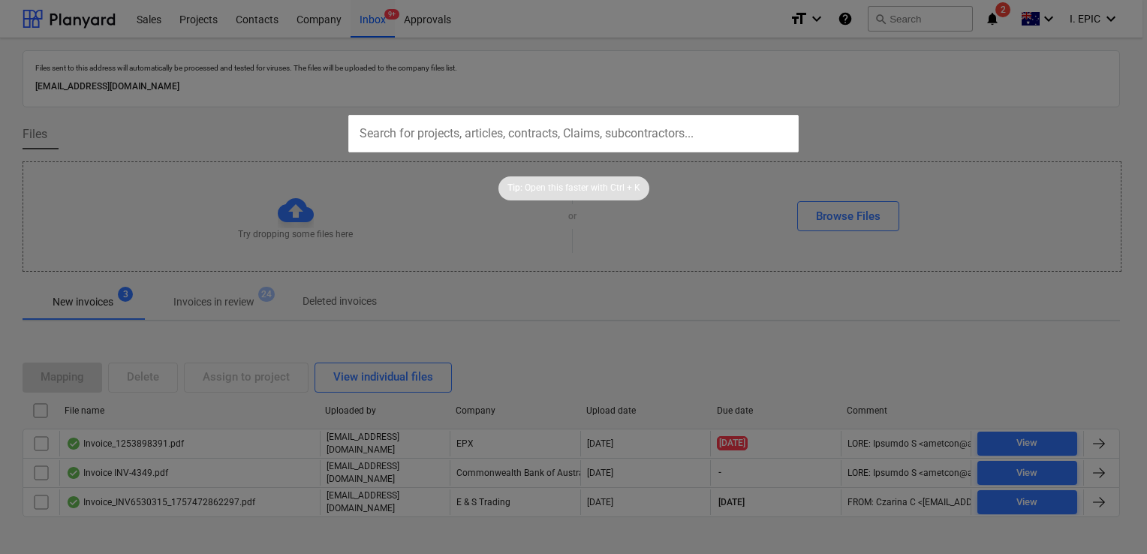
click at [206, 17] on div at bounding box center [573, 277] width 1147 height 554
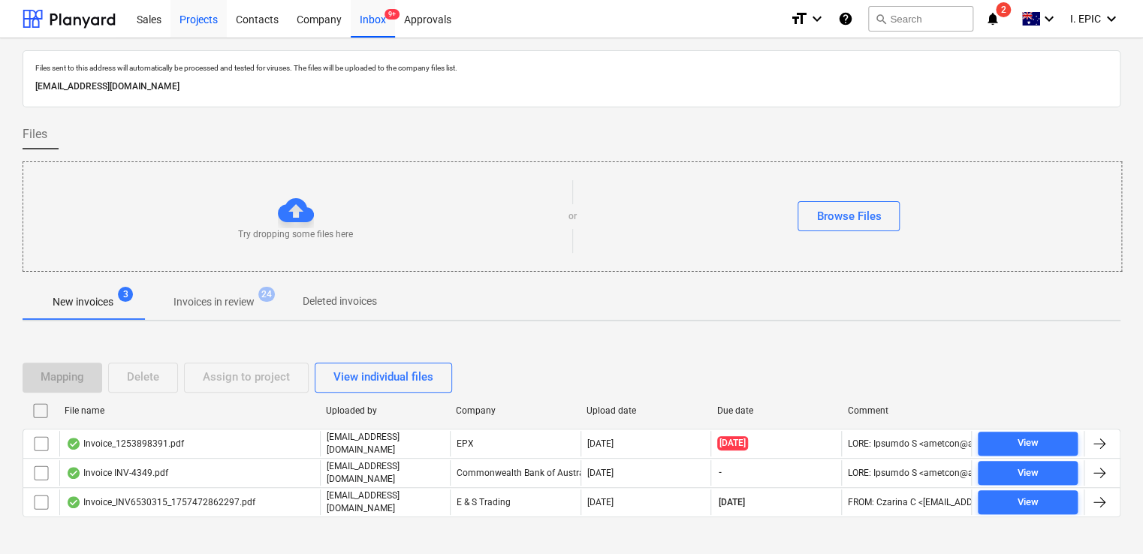
click at [186, 23] on div "Projects" at bounding box center [198, 18] width 56 height 38
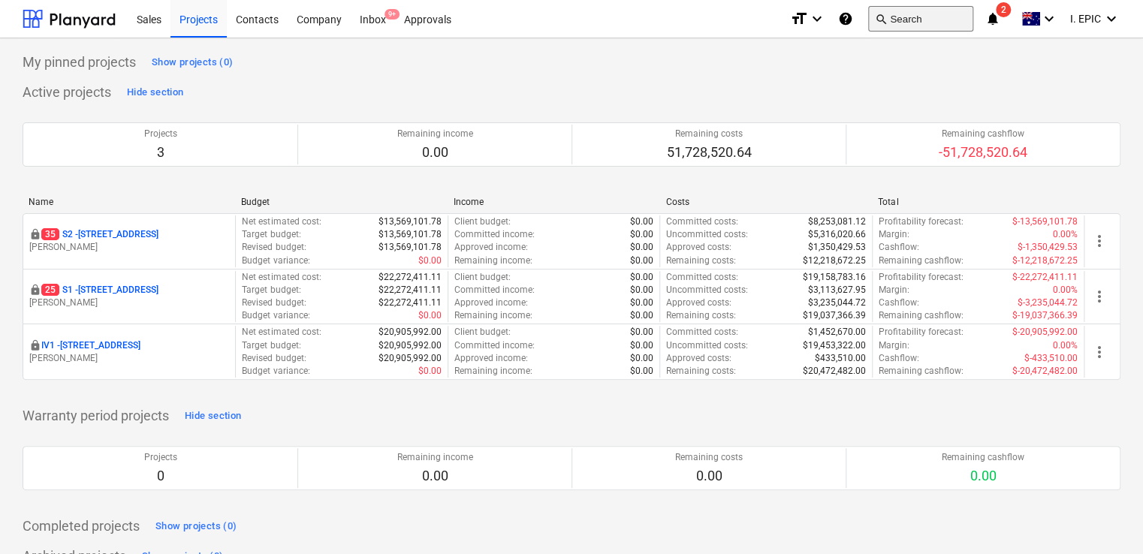
click at [904, 19] on button "search Search" at bounding box center [920, 19] width 105 height 26
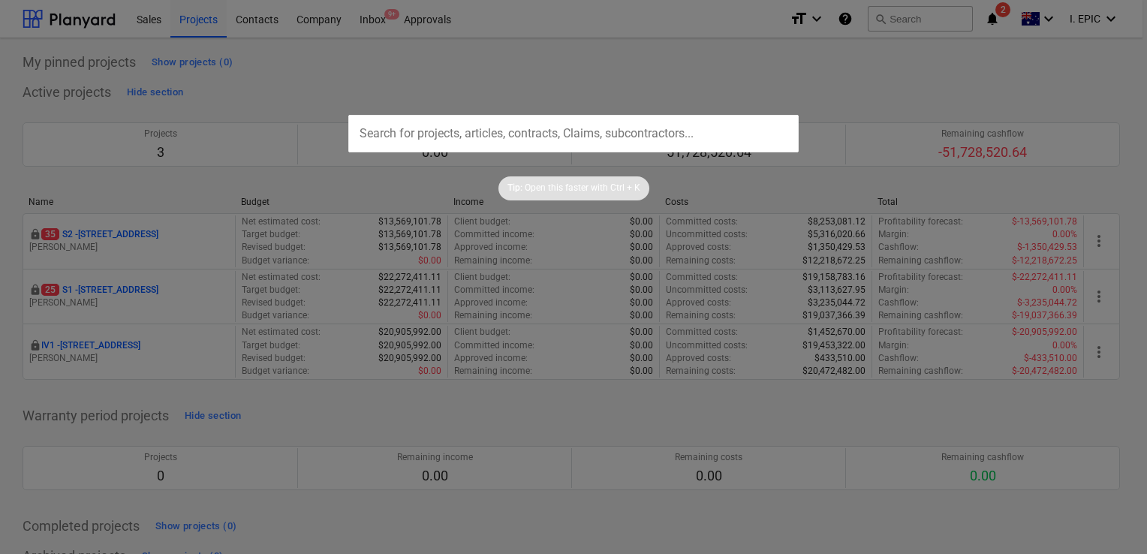
click at [479, 53] on div at bounding box center [573, 277] width 1147 height 554
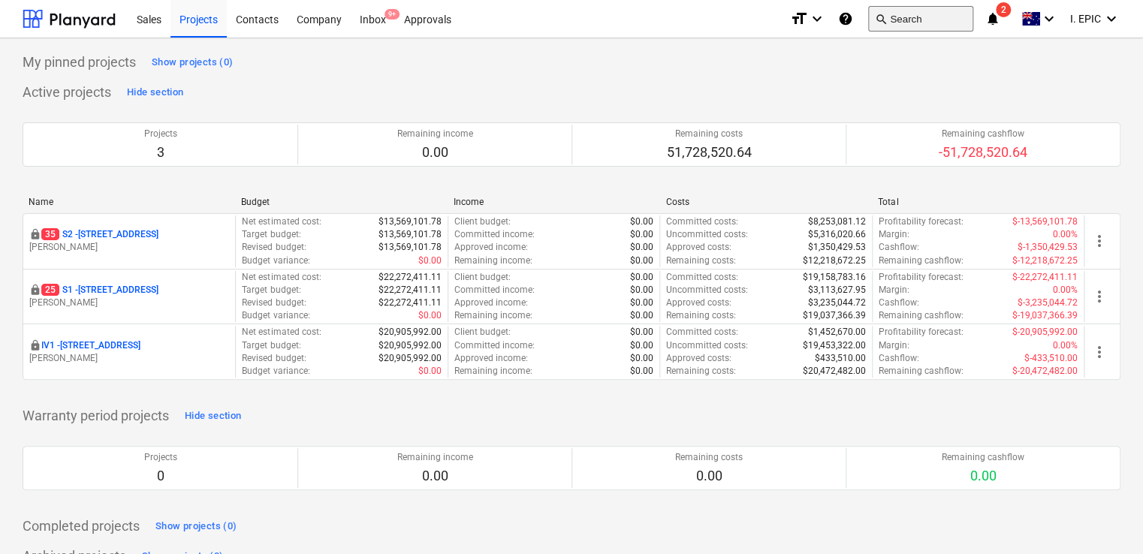
click at [900, 15] on button "search Search" at bounding box center [920, 19] width 105 height 26
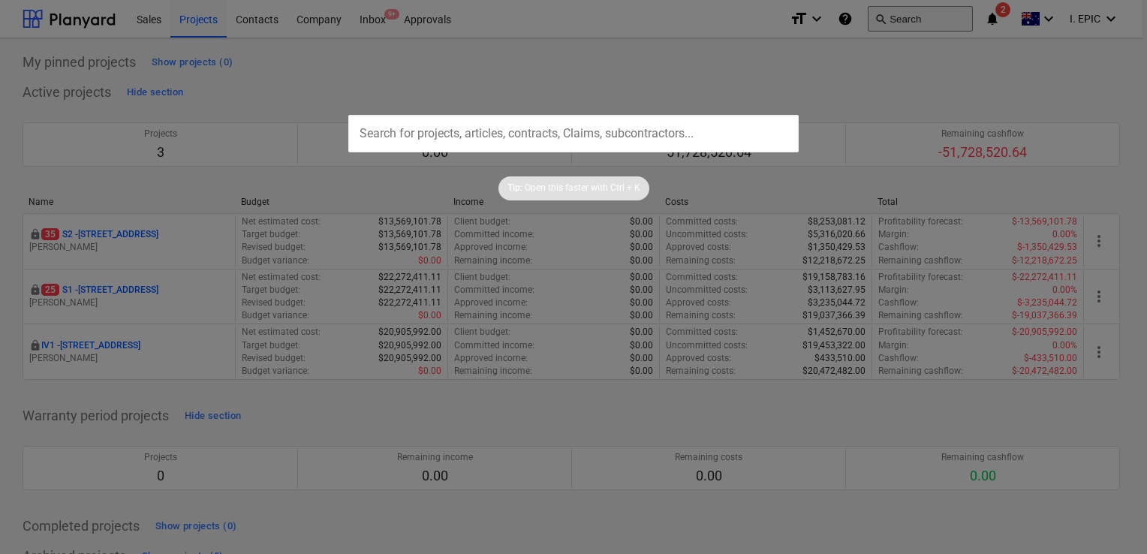
click at [877, 18] on div at bounding box center [573, 277] width 1147 height 554
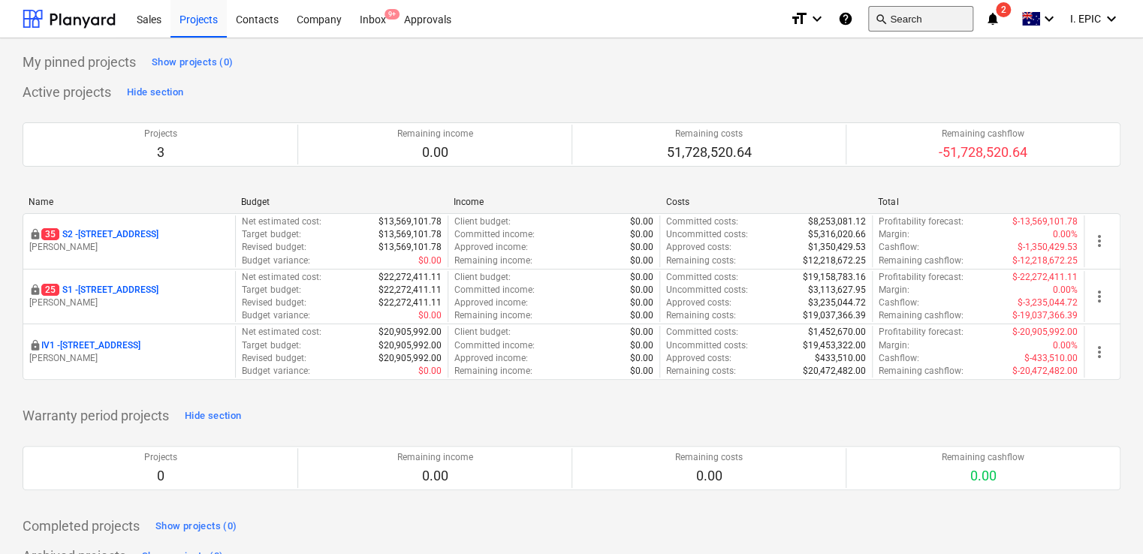
click at [891, 17] on button "search Search" at bounding box center [920, 19] width 105 height 26
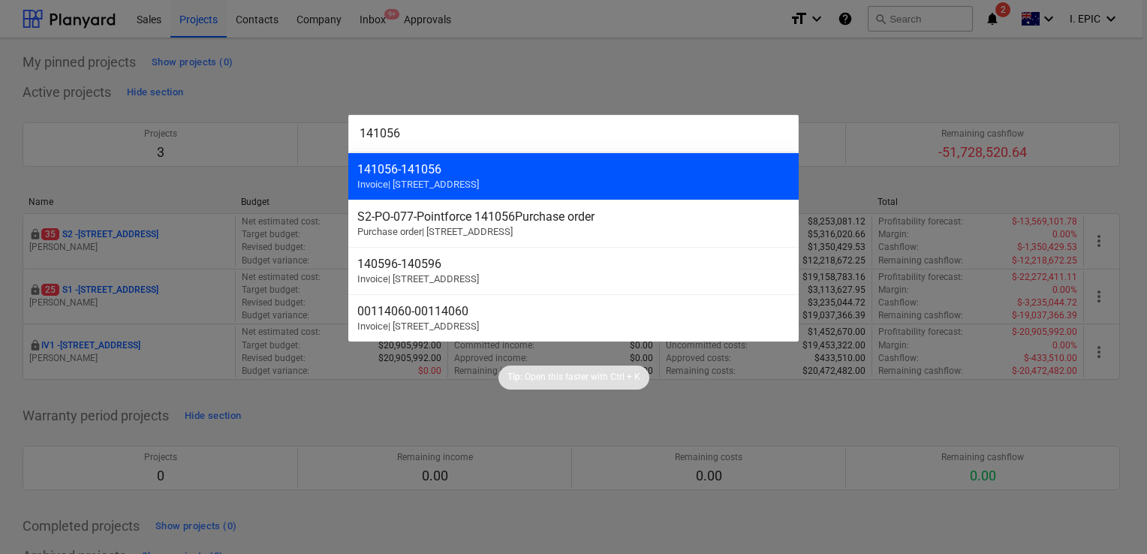
type input "141056"
click at [383, 176] on div "141056 - 141056 Invoice | S2 - 76 Beach Rd, Sandringham" at bounding box center [573, 175] width 450 height 47
